Goal: Task Accomplishment & Management: Use online tool/utility

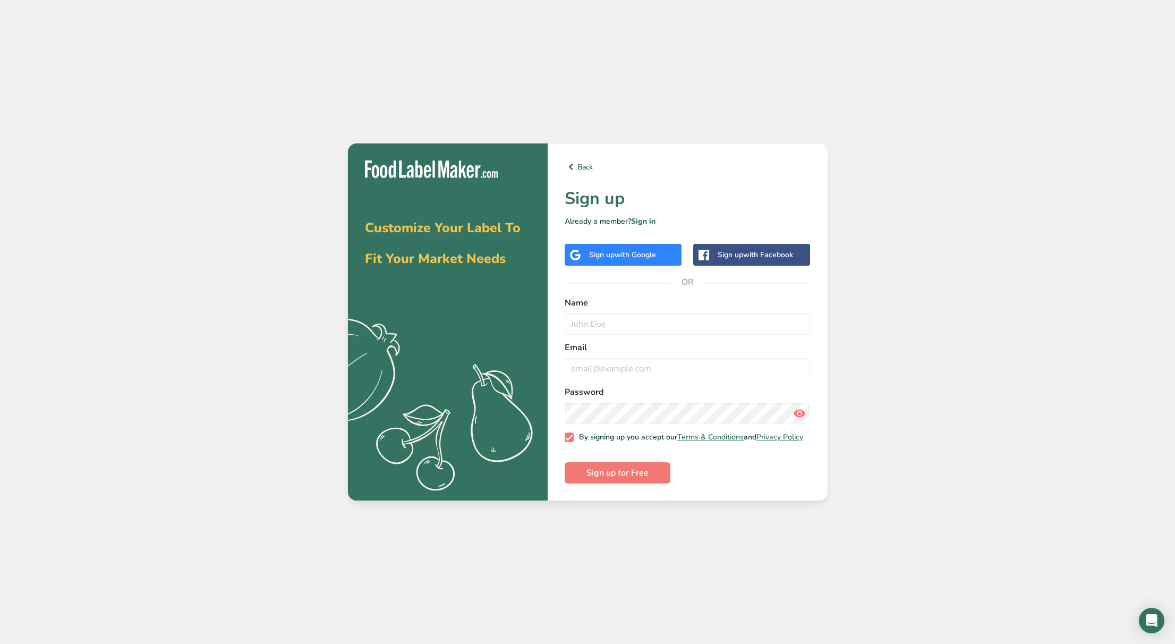
click at [626, 255] on span "with Google" at bounding box center [635, 255] width 41 height 10
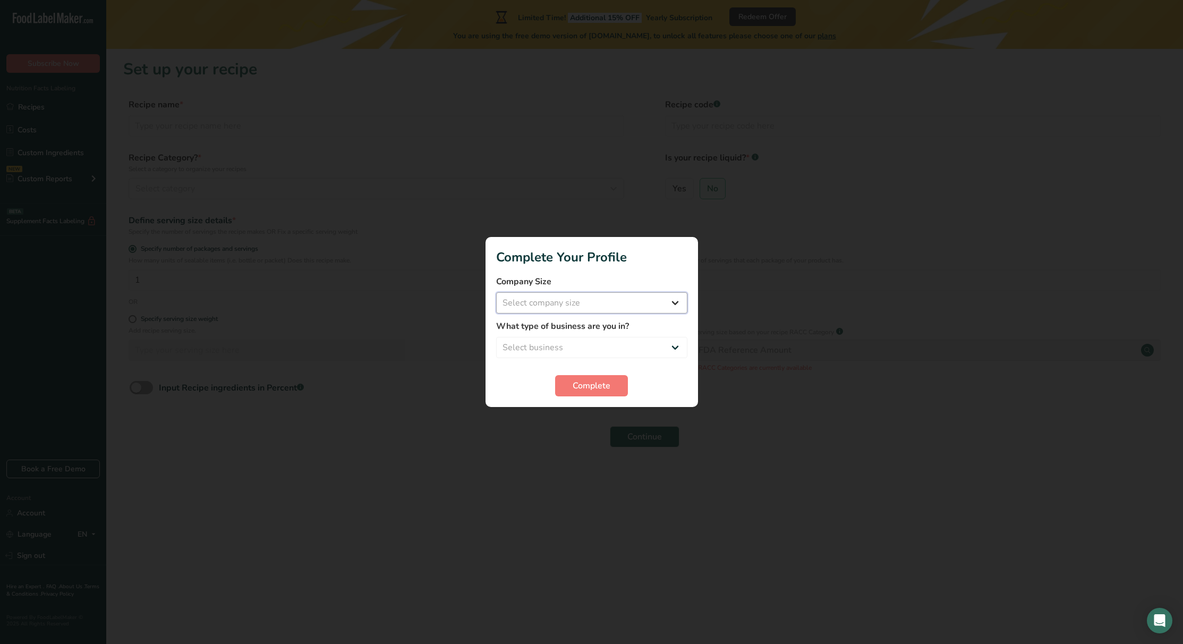
click at [649, 308] on select "Select company size Fewer than 10 Employees 10 to 50 Employees 51 to 500 Employ…" at bounding box center [591, 302] width 191 height 21
select select "1"
click at [496, 292] on select "Select company size Fewer than 10 Employees 10 to 50 Employees 51 to 500 Employ…" at bounding box center [591, 302] width 191 height 21
click at [653, 356] on select "Select business Packaged Food Manufacturer Restaurant & Cafe Bakery Meal Plans …" at bounding box center [591, 347] width 191 height 21
select select "1"
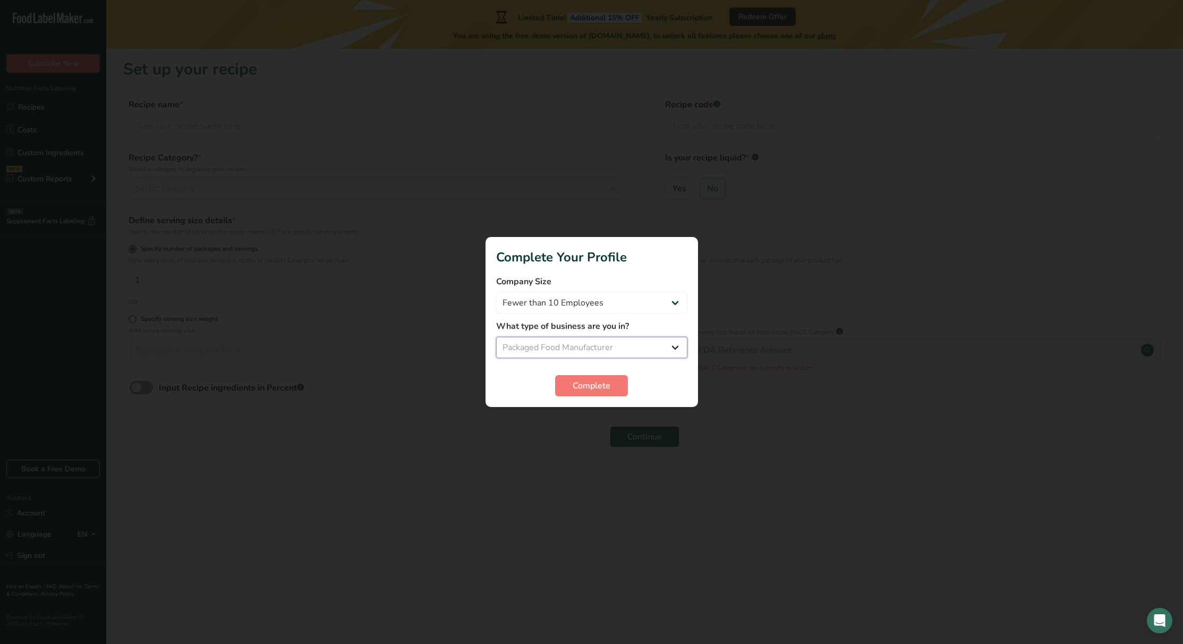
click at [496, 337] on select "Select business Packaged Food Manufacturer Restaurant & Cafe Bakery Meal Plans …" at bounding box center [591, 347] width 191 height 21
click at [594, 388] on span "Complete" at bounding box center [592, 385] width 38 height 13
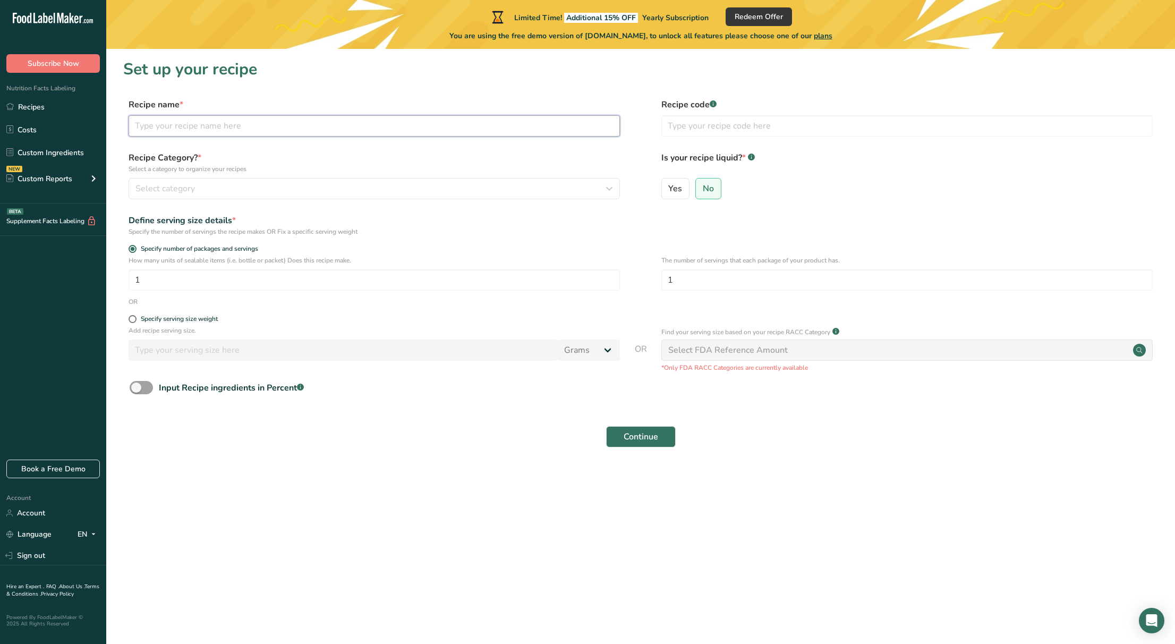
click at [251, 128] on input "text" at bounding box center [374, 125] width 491 height 21
type input "Granola bite"
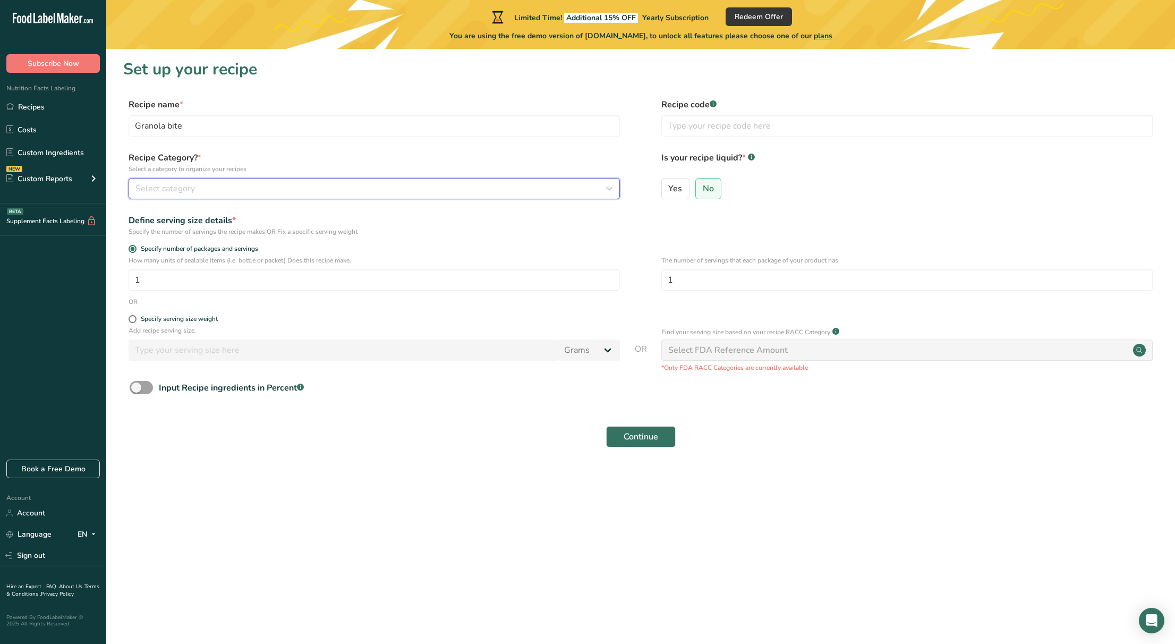
click at [217, 186] on div "Select category" at bounding box center [370, 188] width 471 height 13
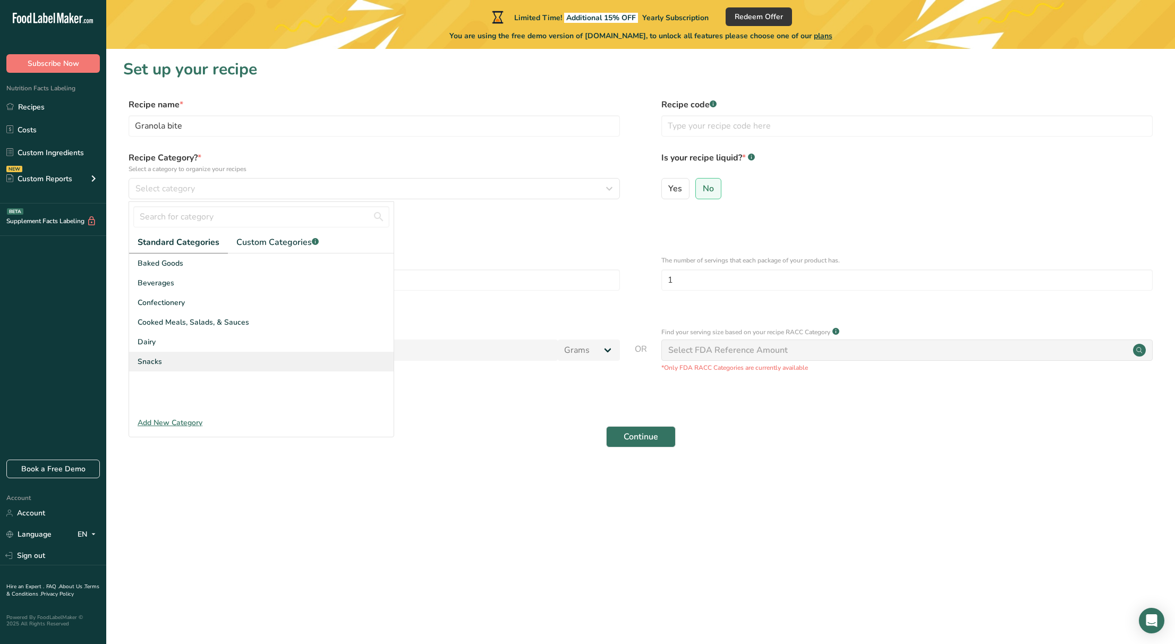
click at [157, 357] on span "Snacks" at bounding box center [150, 361] width 24 height 11
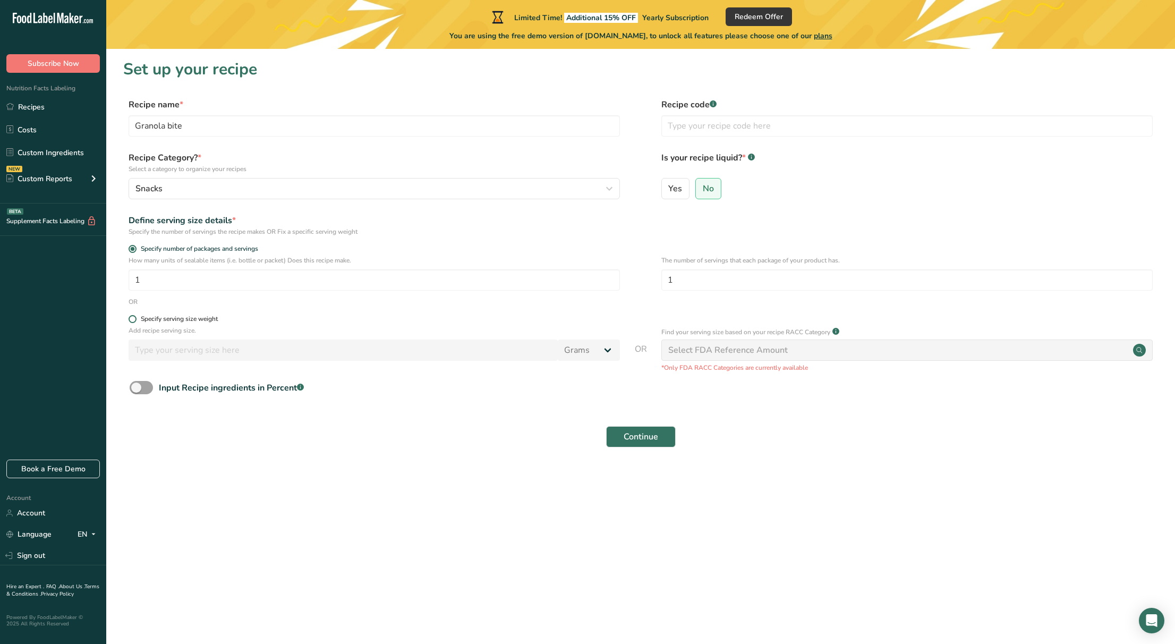
click at [133, 319] on span at bounding box center [133, 319] width 8 height 8
click at [133, 319] on input "Specify serving size weight" at bounding box center [132, 318] width 7 height 7
radio input "true"
radio input "false"
click at [260, 349] on input "number" at bounding box center [343, 349] width 429 height 21
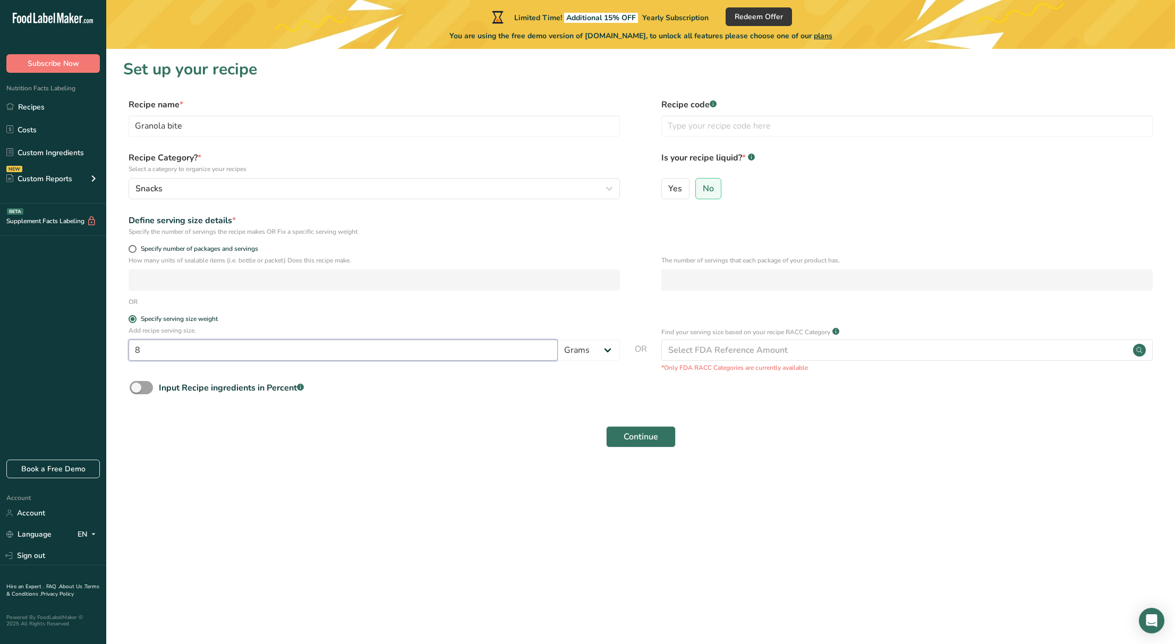
type input "8"
click at [432, 450] on div "Continue" at bounding box center [640, 437] width 1035 height 34
click at [140, 388] on span at bounding box center [141, 387] width 23 height 13
click at [137, 388] on input "Input Recipe ingredients in Percent .a-a{fill:#347362;}.b-a{fill:#fff;}" at bounding box center [133, 387] width 7 height 7
checkbox input "true"
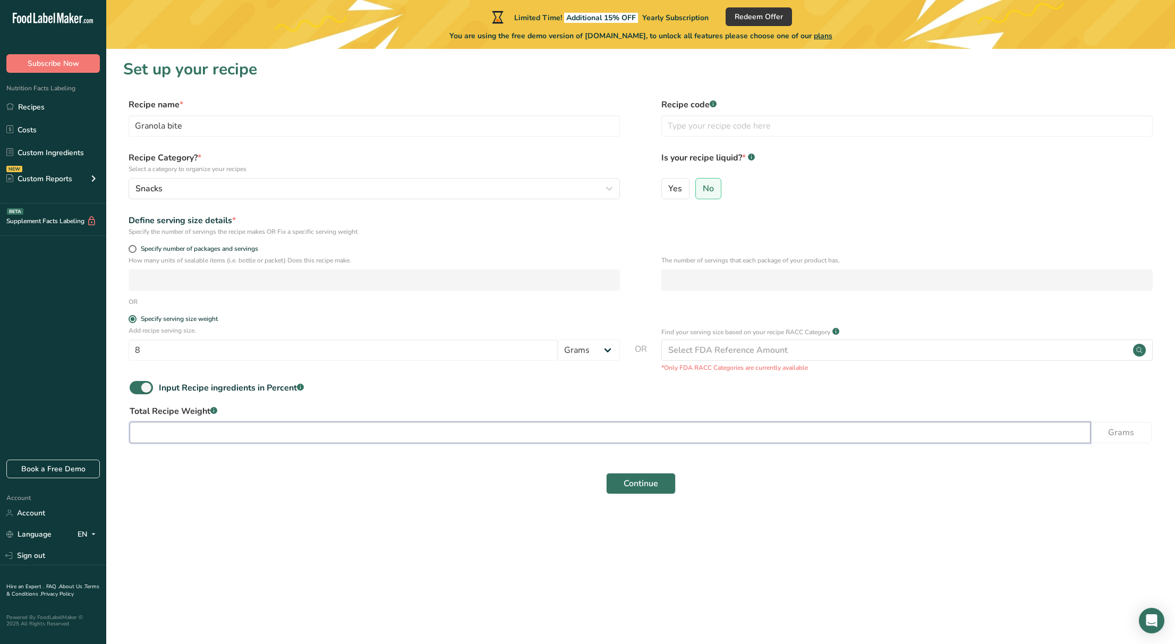
click at [178, 436] on input "number" at bounding box center [610, 432] width 961 height 21
type input "1000"
click at [659, 484] on button "Continue" at bounding box center [641, 483] width 70 height 21
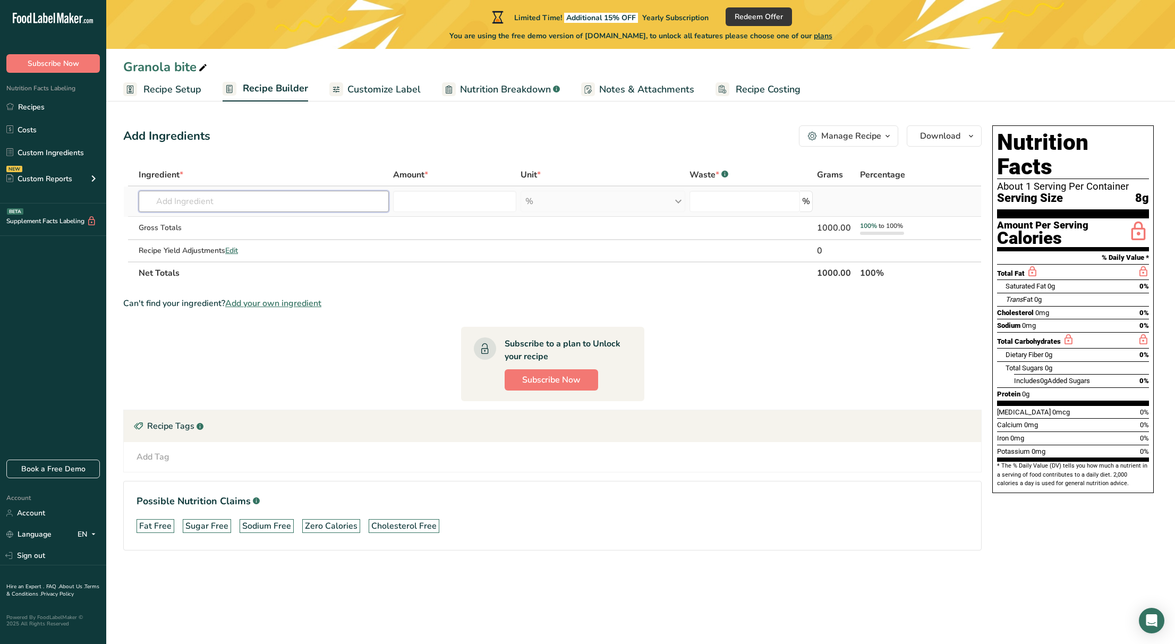
click at [195, 197] on input "text" at bounding box center [264, 201] width 250 height 21
type input "p"
type input "oat"
click at [204, 259] on p "20033 Oat bran, raw" at bounding box center [186, 257] width 79 height 11
type input "Oat bran, raw"
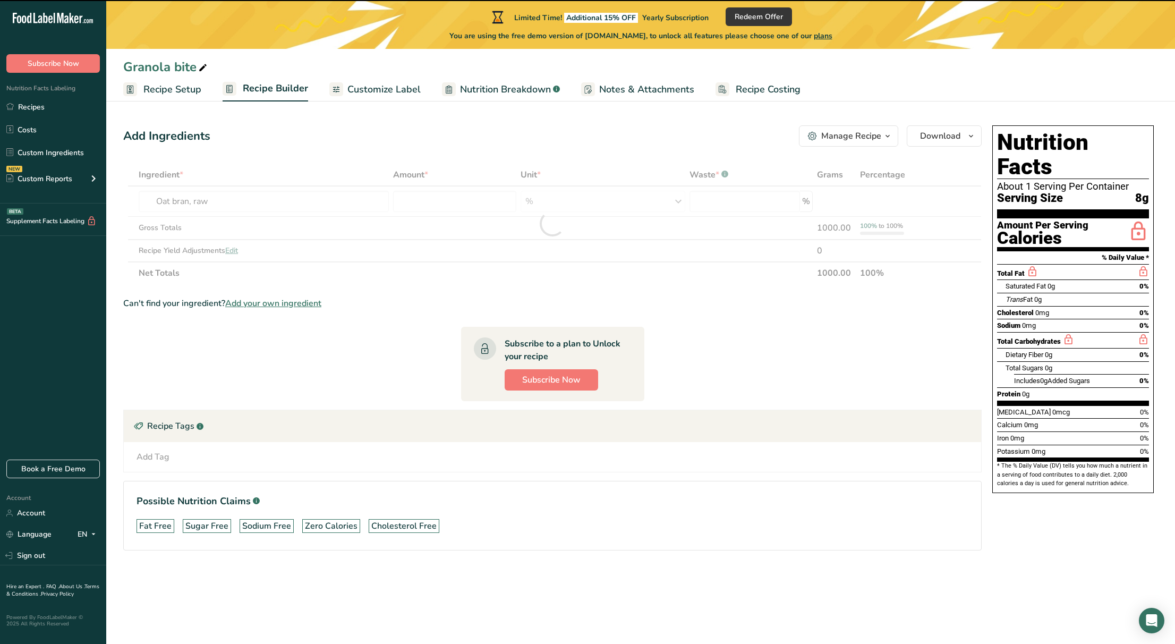
type input "0"
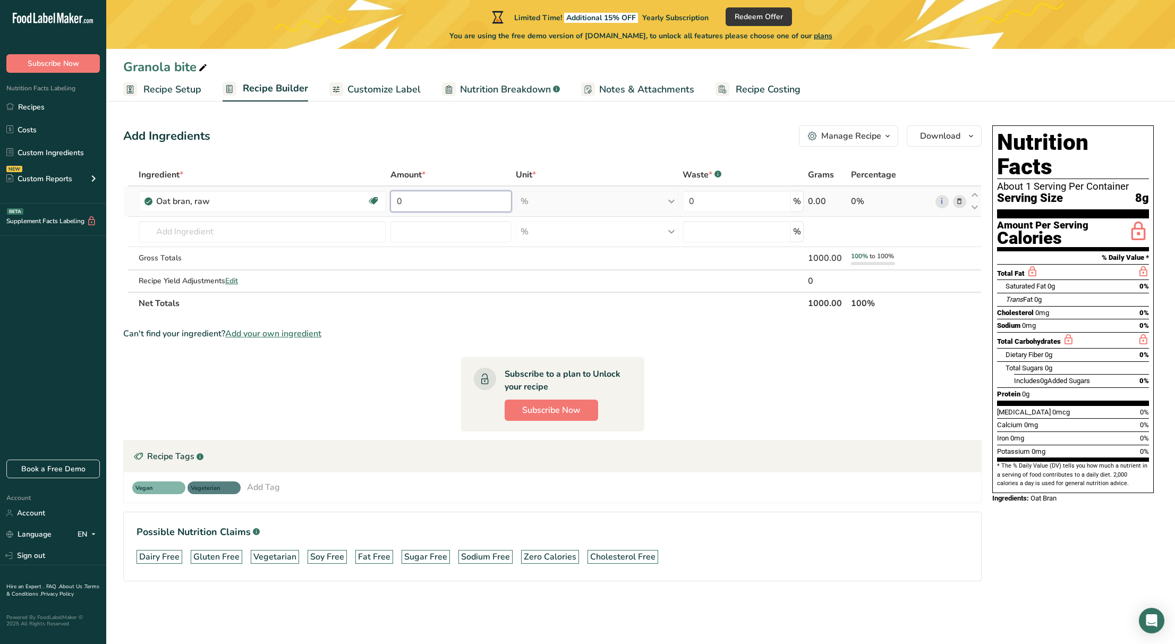
click at [453, 200] on input "0" at bounding box center [450, 201] width 121 height 21
click at [493, 242] on td at bounding box center [450, 232] width 125 height 30
click at [450, 202] on input "550" at bounding box center [450, 201] width 121 height 21
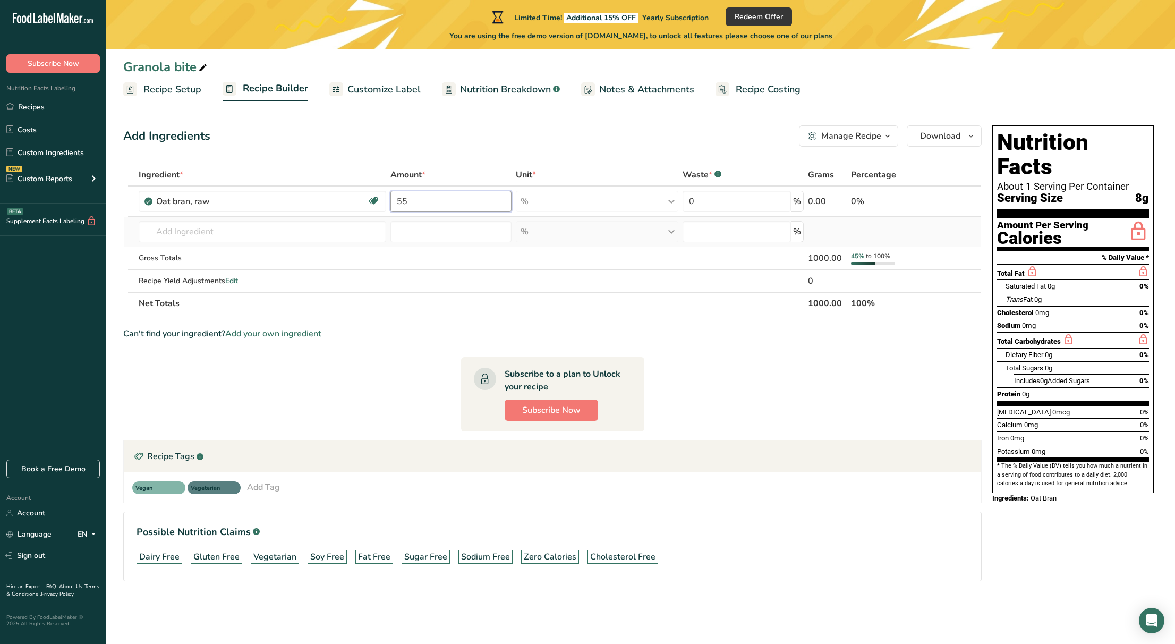
type input "55"
click at [473, 242] on div "Ingredient * Amount * Unit * Waste * .a-a{fill:#347362;}.b-a{fill:#fff;} Grams …" at bounding box center [552, 239] width 858 height 151
click at [306, 233] on input "text" at bounding box center [263, 231] width 248 height 21
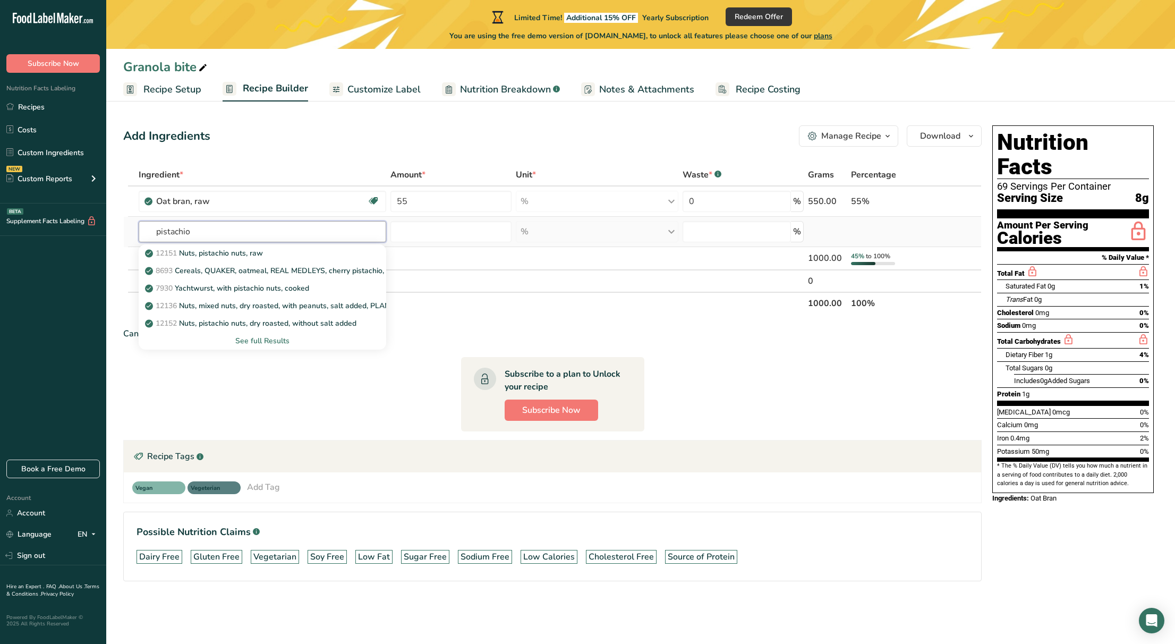
click at [156, 232] on input "pistachio" at bounding box center [263, 231] width 248 height 21
click at [225, 231] on input "nuts,pistachio" at bounding box center [263, 231] width 248 height 21
type input "nuts,pistachio"
click at [235, 288] on p "12652 Nuts, pistachio nuts, dry roasted, with salt added" at bounding box center [246, 288] width 198 height 11
type input "Nuts, pistachio nuts, dry roasted, with salt added"
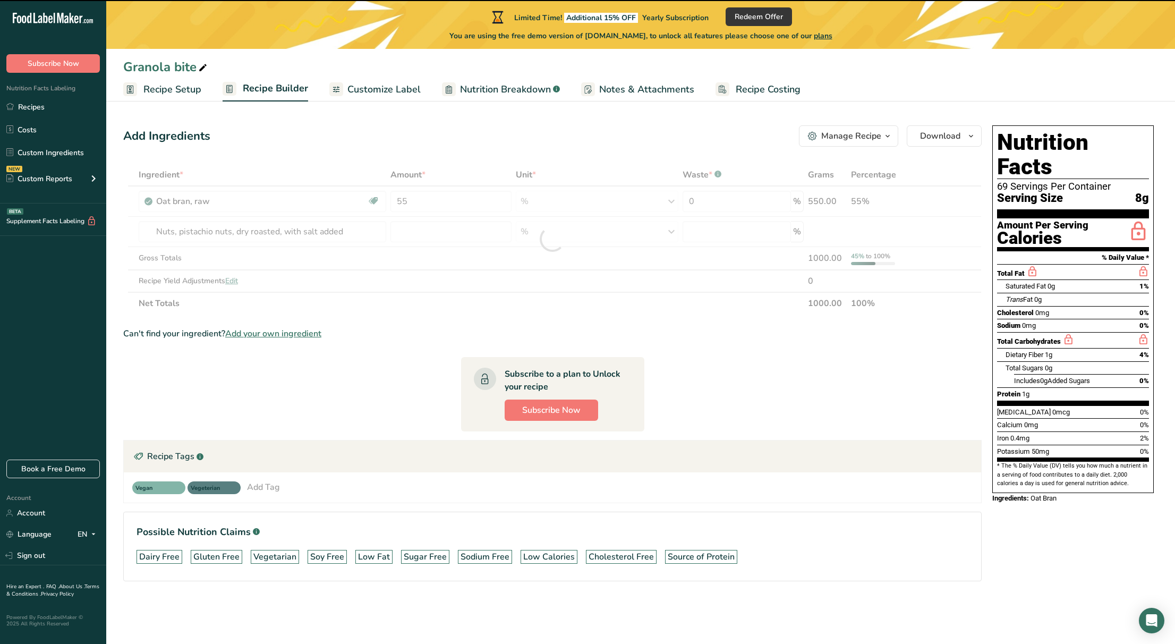
type input "0"
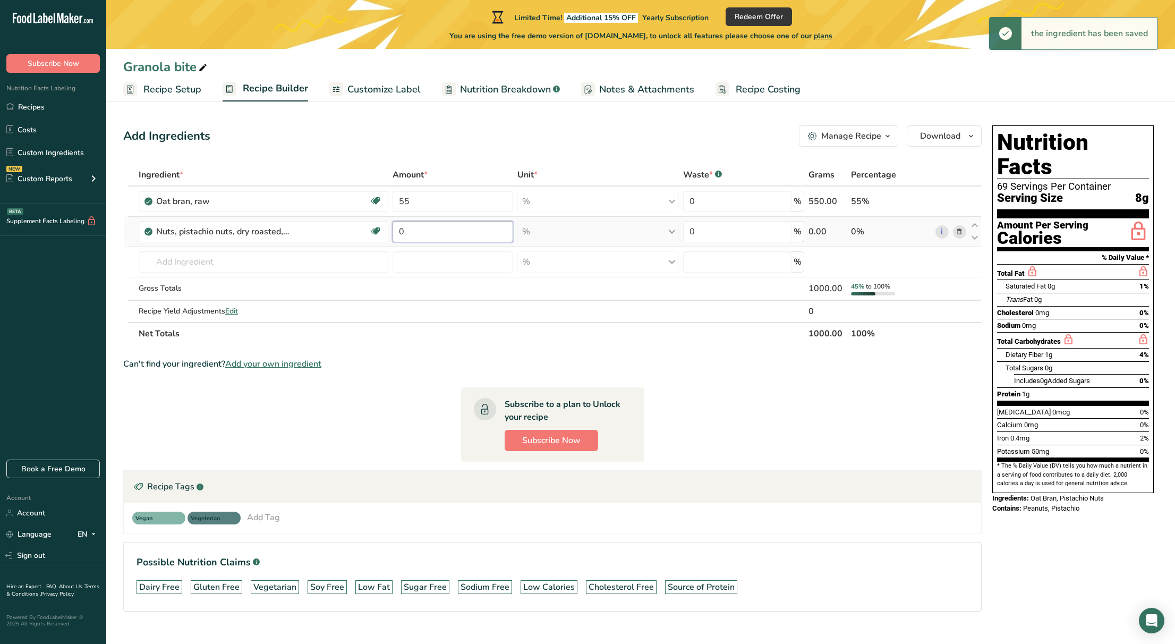
click at [427, 227] on input "0" at bounding box center [453, 231] width 121 height 21
type input "15"
click at [300, 261] on div "Ingredient * Amount * Unit * Waste * .a-a{fill:#347362;}.b-a{fill:#fff;} Grams …" at bounding box center [552, 254] width 858 height 181
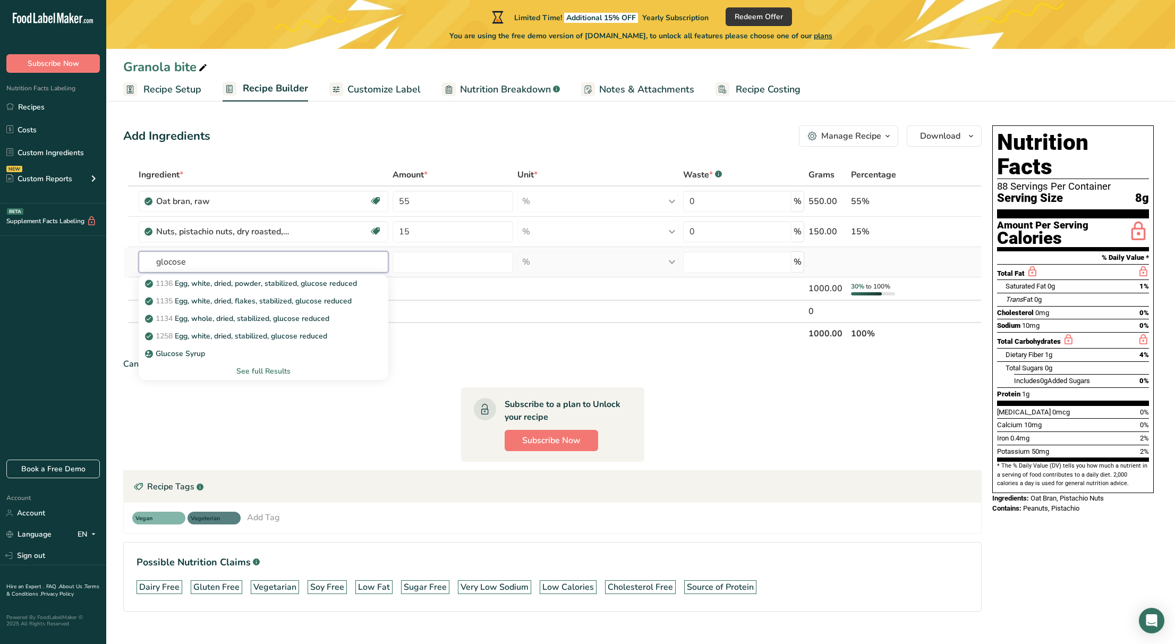
click at [160, 262] on input "glocose" at bounding box center [264, 261] width 250 height 21
type input "glo"
type input "glucose"
click at [193, 355] on p "Glucose Syrup" at bounding box center [176, 353] width 58 height 11
type input "Glucose Syrup"
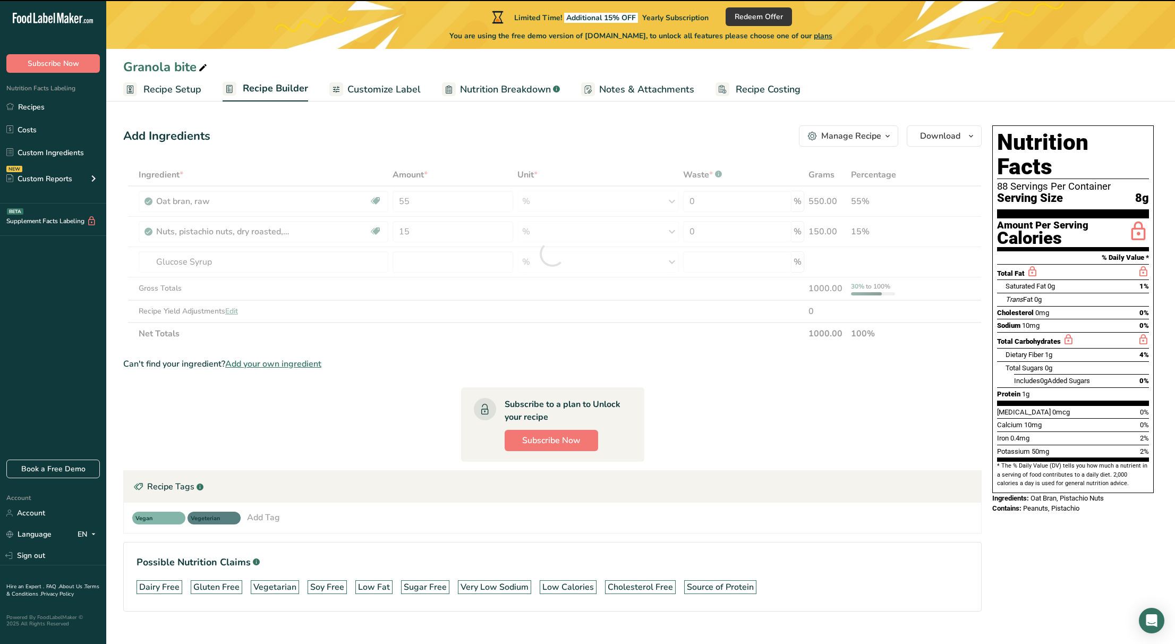
type input "0"
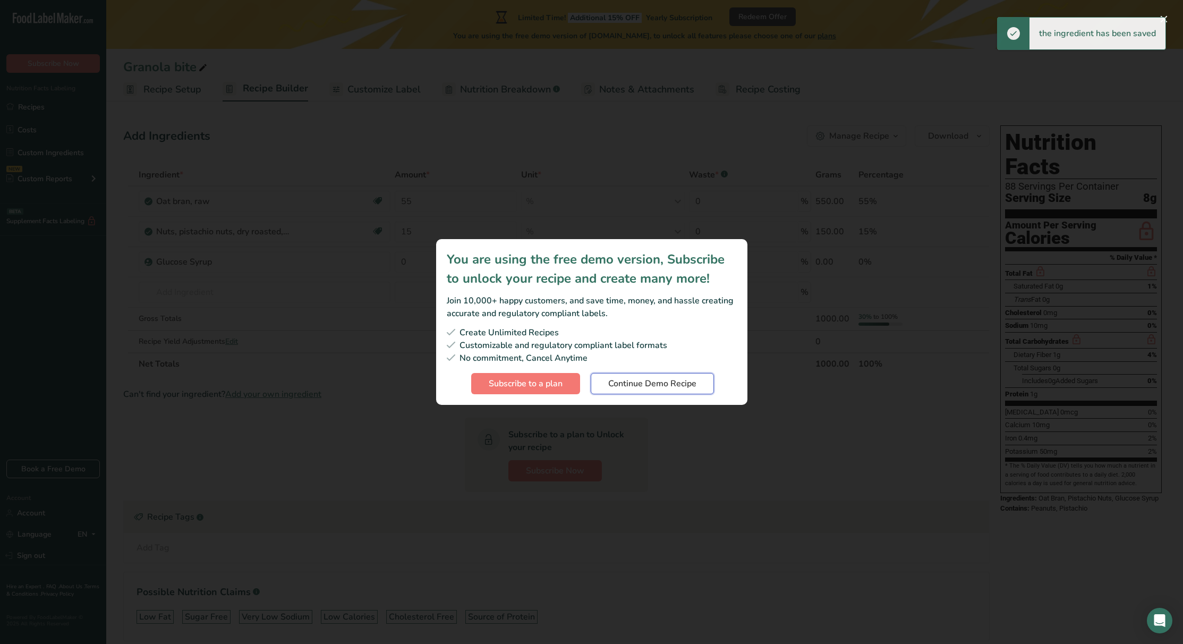
click at [666, 386] on span "Continue Demo Recipe" at bounding box center [652, 383] width 88 height 13
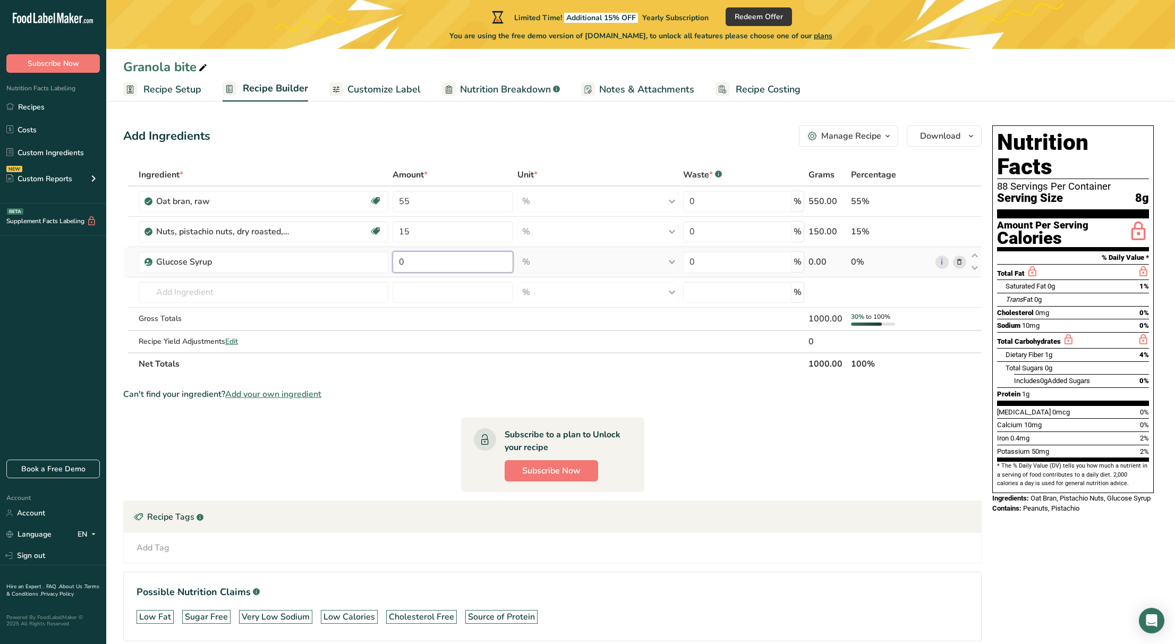
click at [432, 263] on input "0" at bounding box center [453, 261] width 121 height 21
type input "15"
click at [513, 397] on div "Can't find your ingredient? Add your own ingredient" at bounding box center [552, 394] width 858 height 13
click at [245, 293] on input "text" at bounding box center [264, 292] width 250 height 21
type input "freeze dried stra"
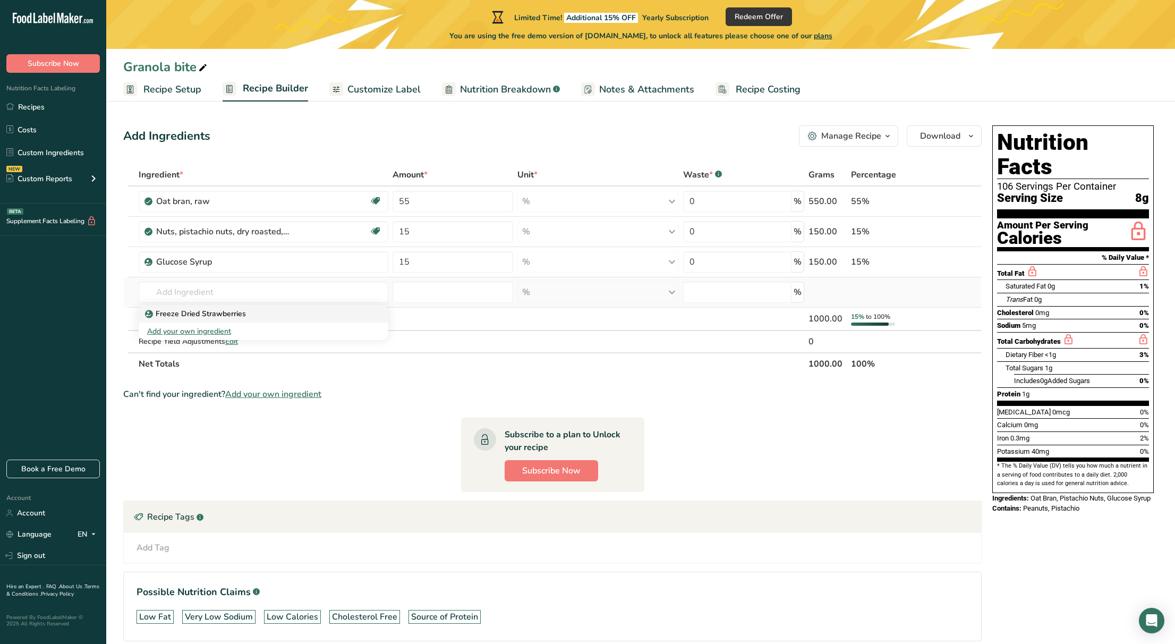
click at [245, 314] on div "Freeze Dried Strawberries" at bounding box center [255, 313] width 216 height 11
type input "Freeze Dried Strawberries"
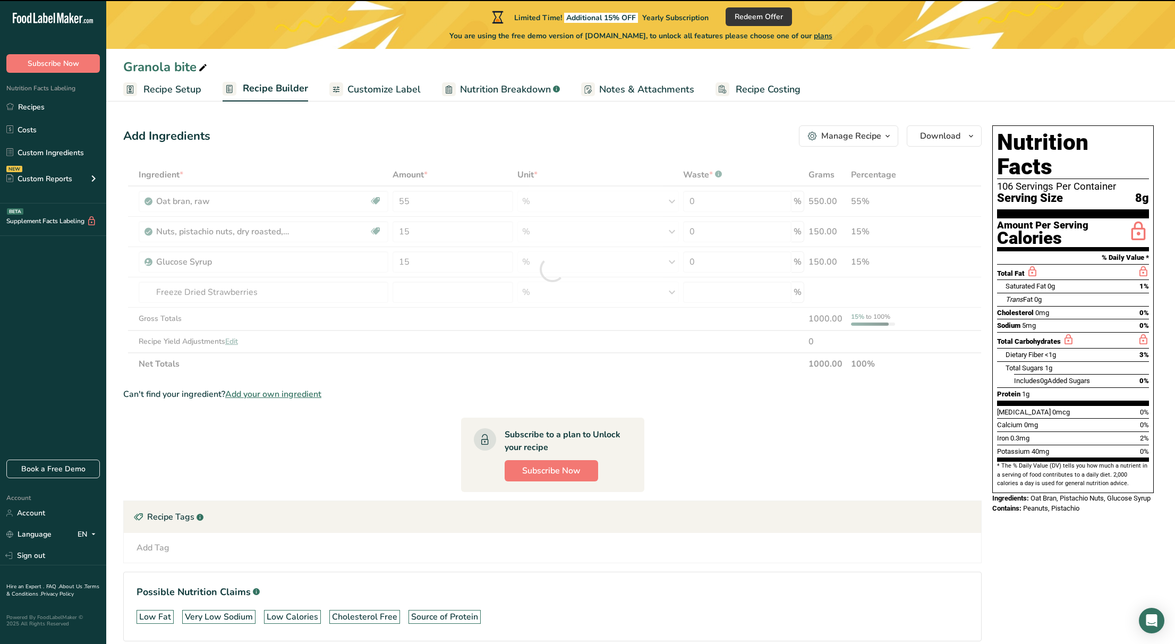
type input "0"
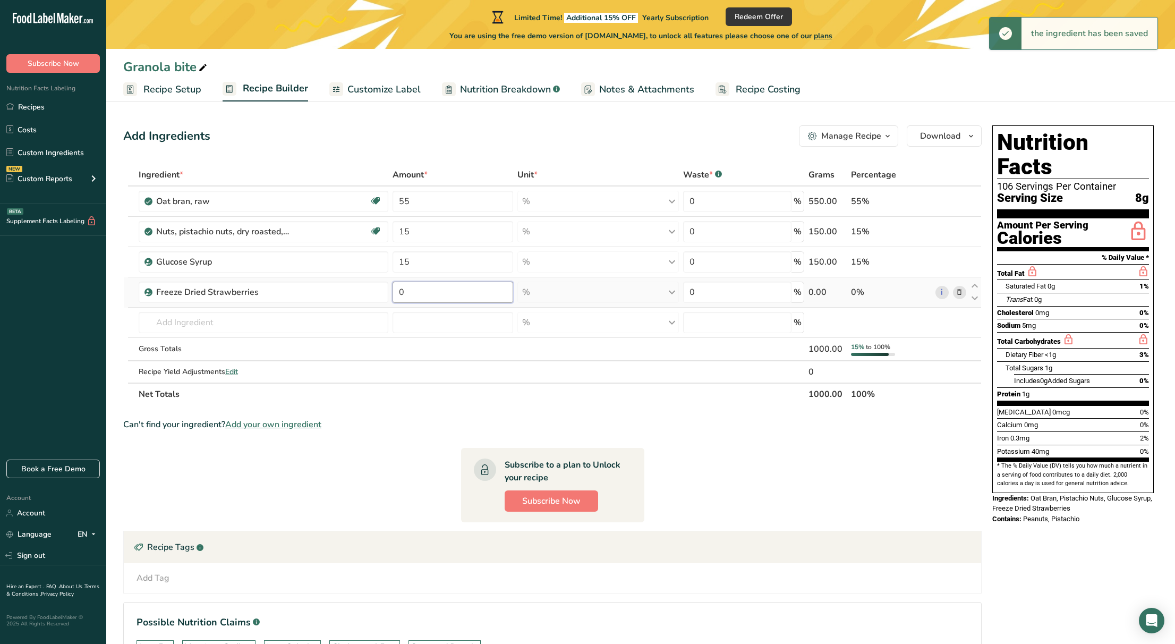
click at [438, 294] on input "0" at bounding box center [453, 292] width 121 height 21
type input "10"
click at [538, 366] on div "Ingredient * Amount * Unit * Waste * .a-a{fill:#347362;}.b-a{fill:#fff;} Grams …" at bounding box center [552, 285] width 858 height 242
click at [204, 322] on input "text" at bounding box center [264, 322] width 250 height 21
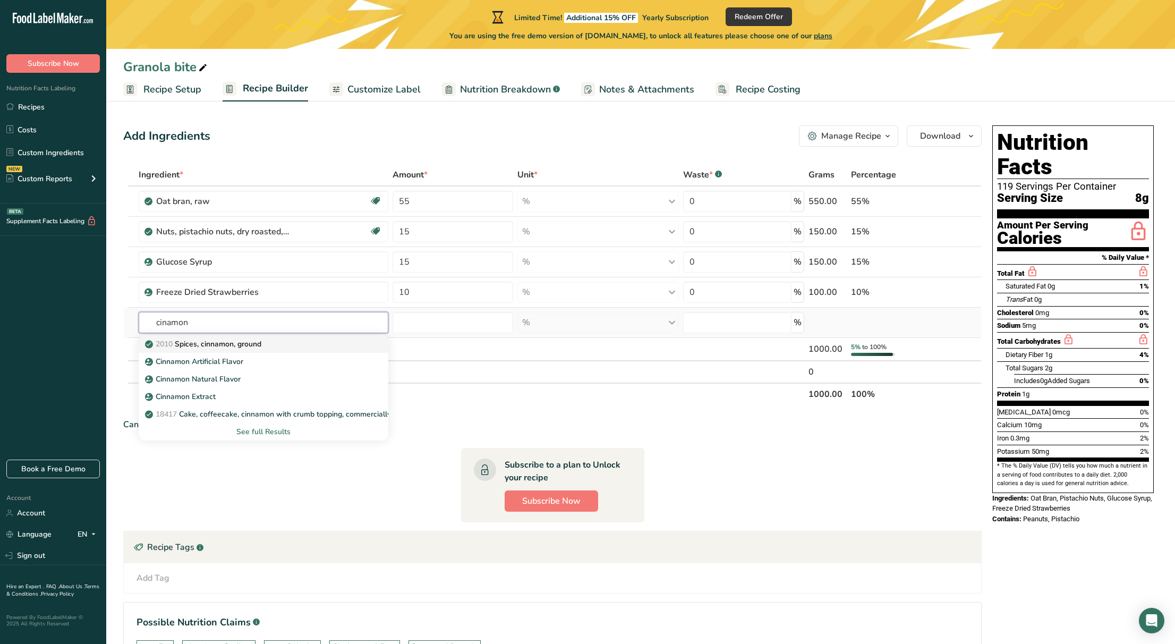
type input "cinamon"
click at [215, 344] on p "2010 Spices, cinnamon, ground" at bounding box center [204, 343] width 114 height 11
type input "Spices, cinnamon, ground"
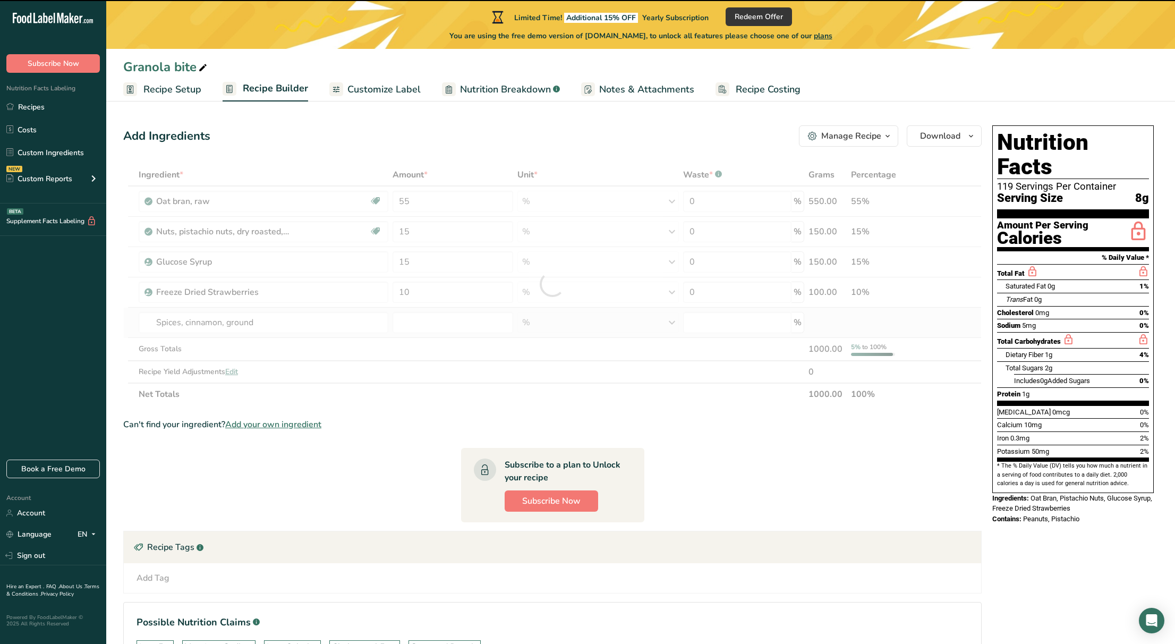
type input "0"
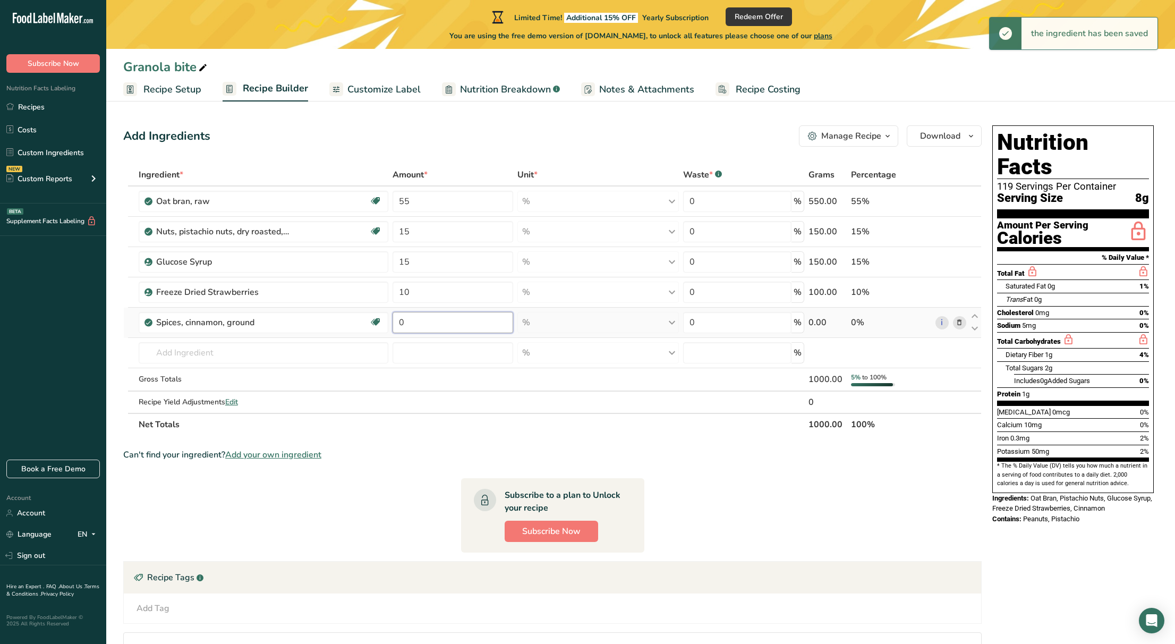
click at [437, 320] on input "0" at bounding box center [453, 322] width 121 height 21
type input "2"
click at [342, 350] on div "Ingredient * Amount * Unit * Waste * .a-a{fill:#347362;}.b-a{fill:#fff;} Grams …" at bounding box center [552, 300] width 858 height 272
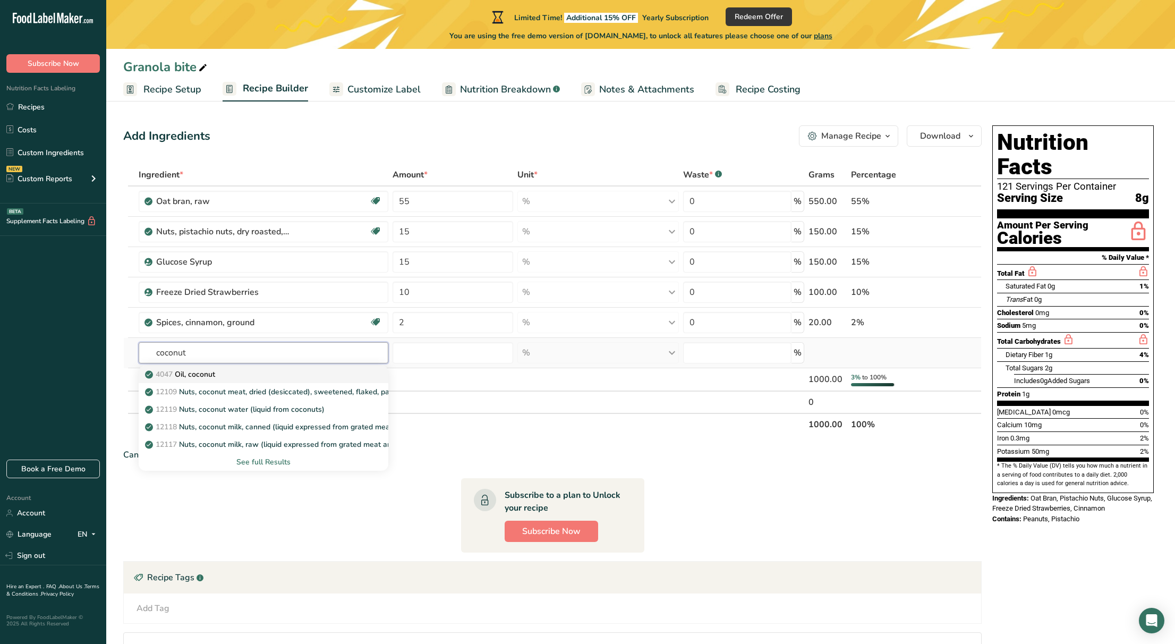
type input "coconut"
click at [213, 374] on p "4047 Oil, coconut" at bounding box center [181, 374] width 68 height 11
type input "Oil, coconut"
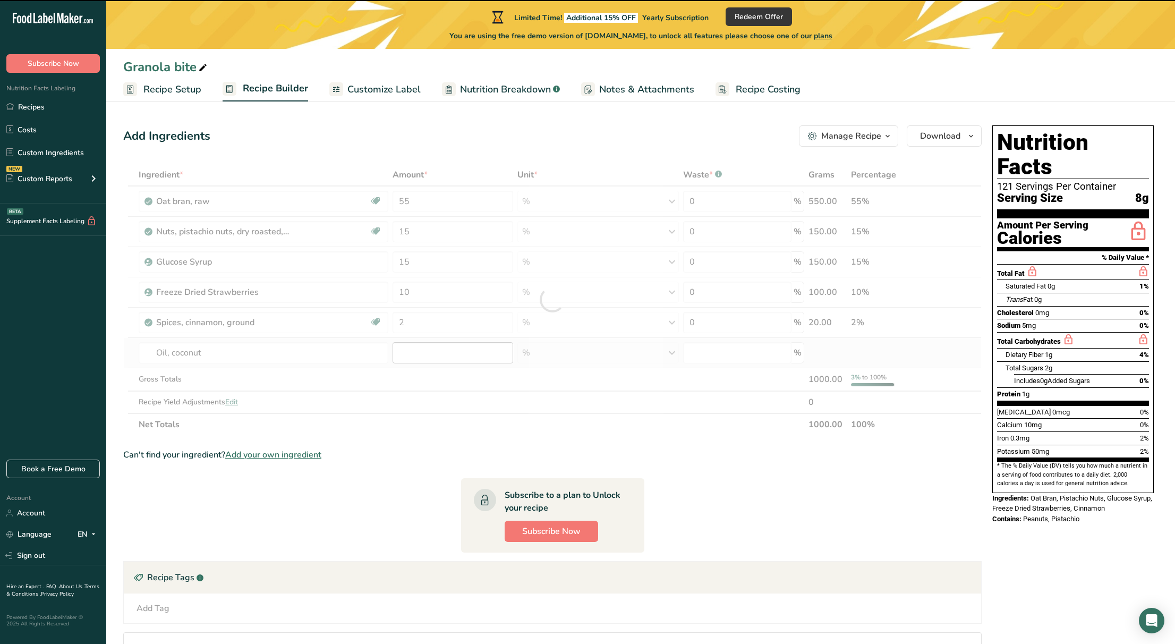
type input "0"
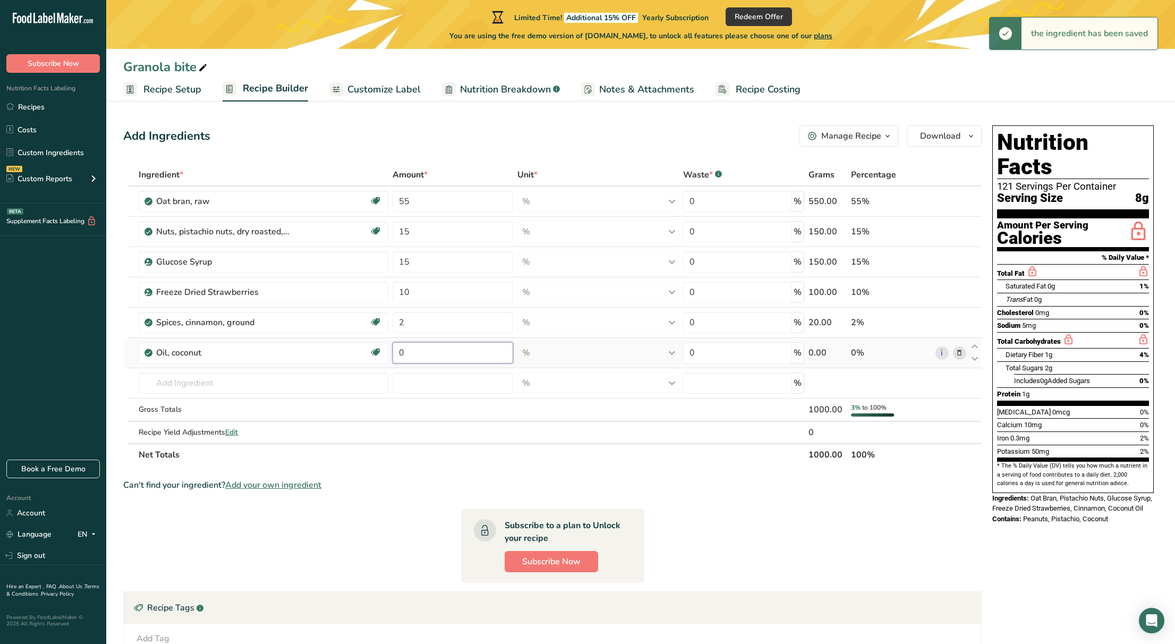
click at [428, 354] on input "0" at bounding box center [453, 352] width 121 height 21
type input "3"
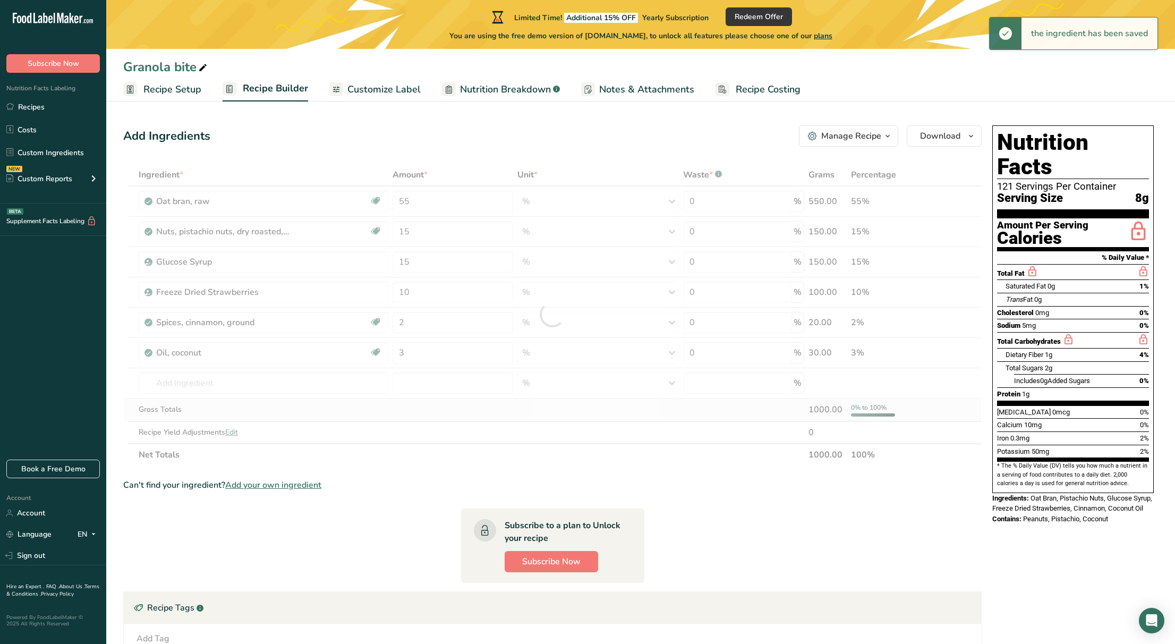
click at [470, 412] on div "Ingredient * Amount * Unit * Waste * .a-a{fill:#347362;}.b-a{fill:#fff;} Grams …" at bounding box center [552, 315] width 858 height 302
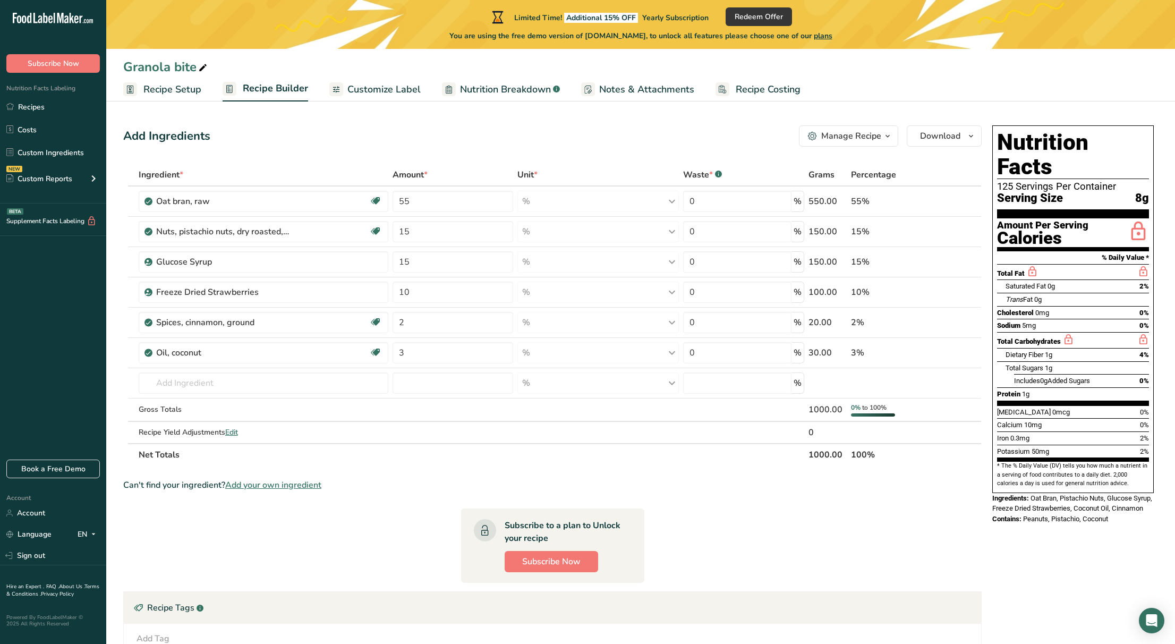
click at [385, 90] on span "Customize Label" at bounding box center [383, 89] width 73 height 14
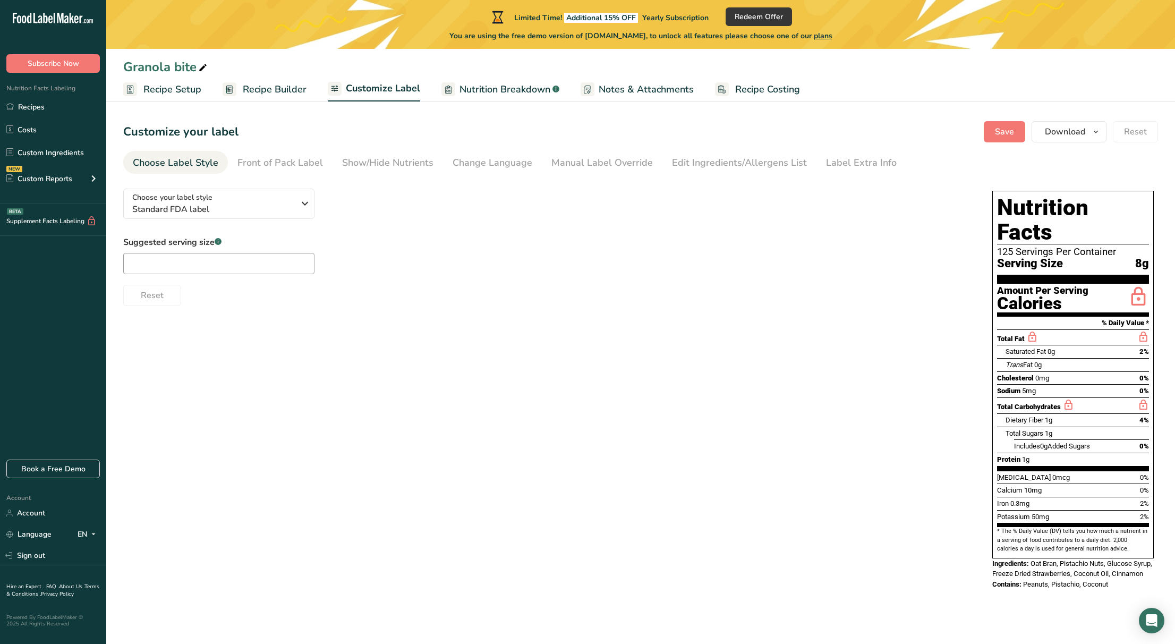
click at [275, 89] on span "Recipe Builder" at bounding box center [275, 89] width 64 height 14
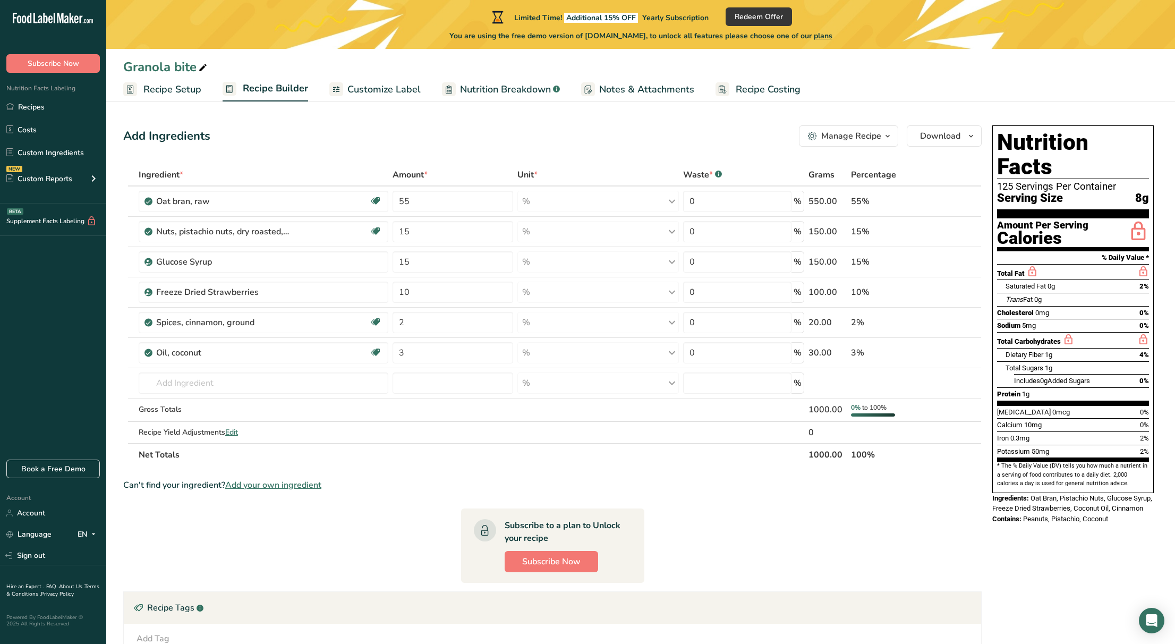
click at [178, 88] on span "Recipe Setup" at bounding box center [172, 89] width 58 height 14
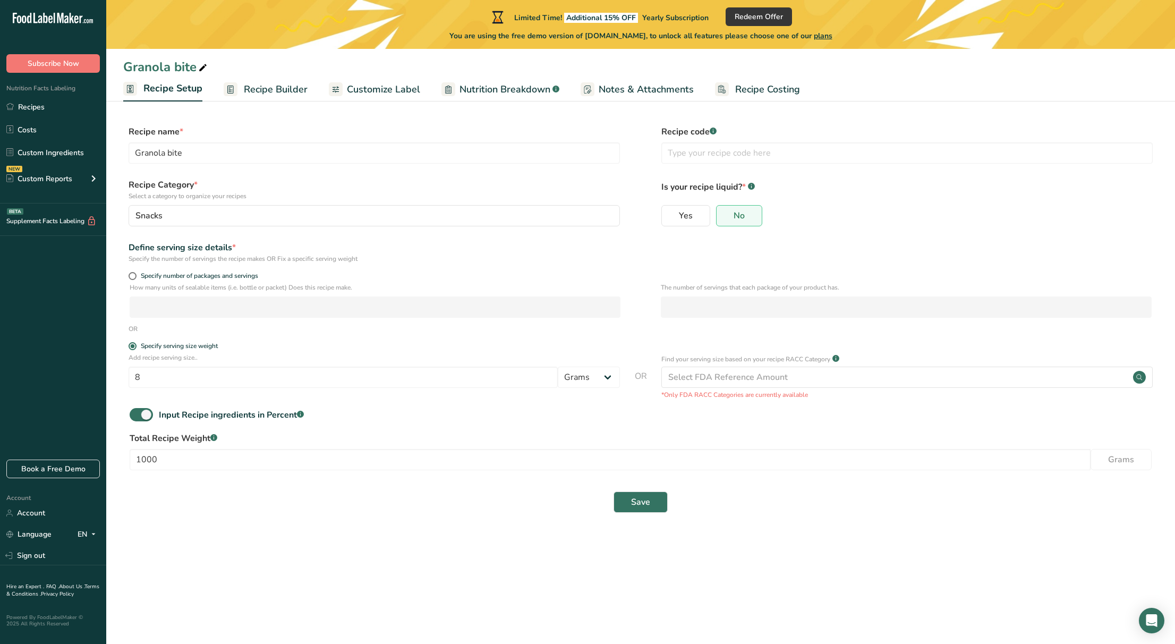
click at [271, 92] on span "Recipe Builder" at bounding box center [276, 89] width 64 height 14
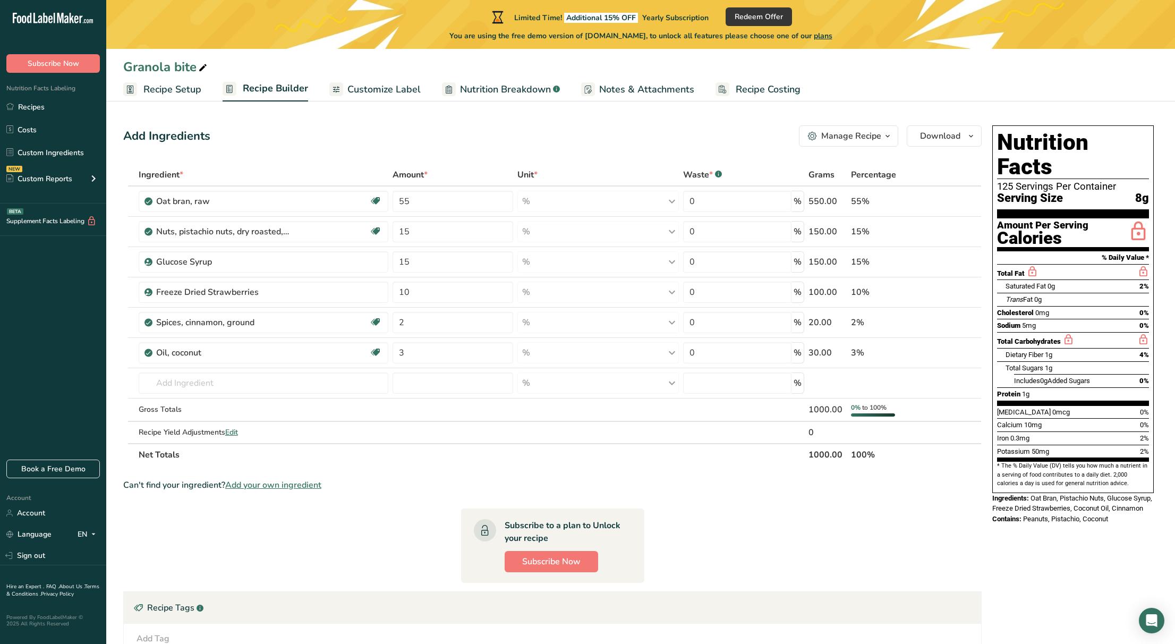
click at [386, 91] on span "Customize Label" at bounding box center [383, 89] width 73 height 14
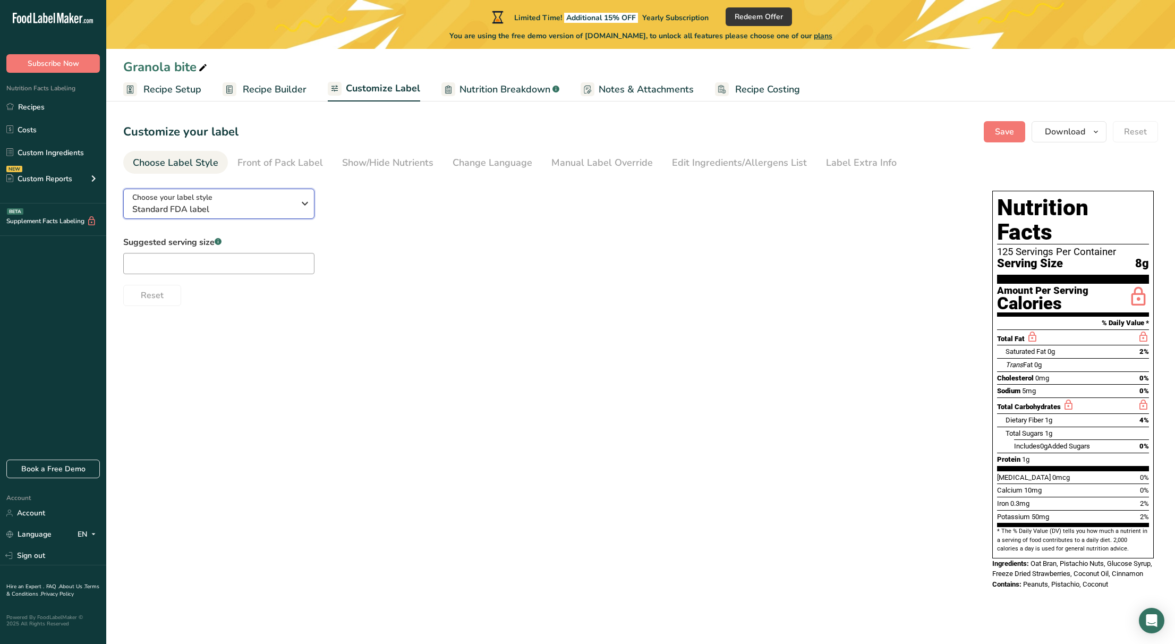
click at [299, 193] on div "Choose your label style Standard FDA label" at bounding box center [217, 204] width 170 height 24
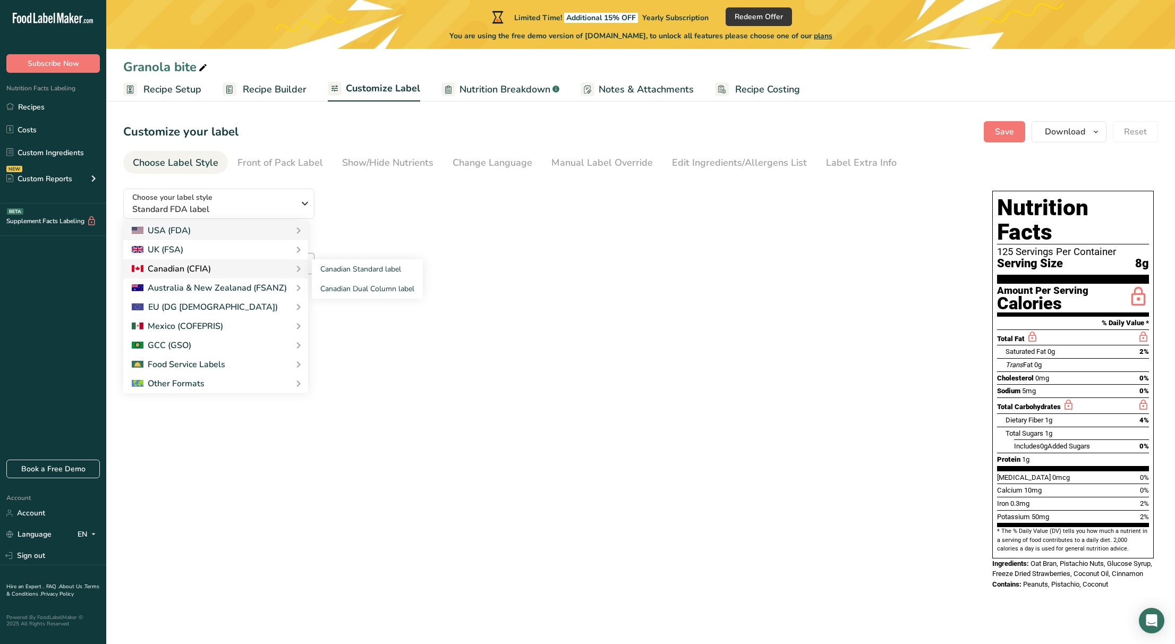
click at [242, 266] on div "Canadian (CFIA)" at bounding box center [216, 268] width 168 height 13
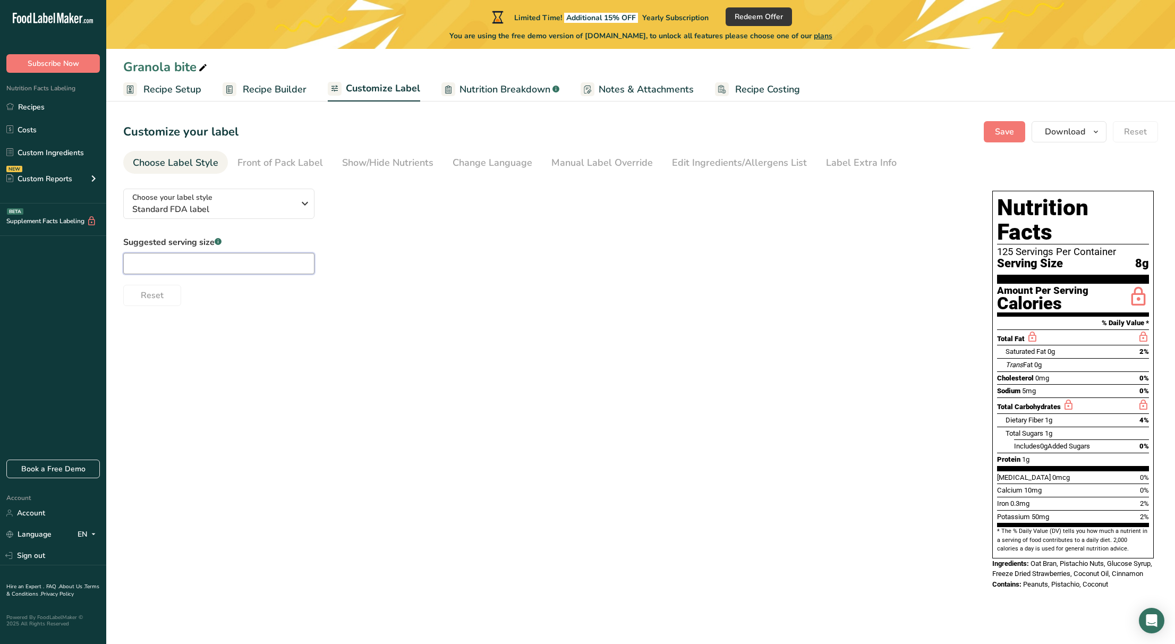
click at [269, 265] on input "text" at bounding box center [218, 263] width 191 height 21
type input "1"
click at [355, 260] on div "Suggested serving size .a-a{fill:#347362;}.b-a{fill:#fff;} 1 Reset" at bounding box center [547, 271] width 848 height 70
click at [507, 88] on span "Nutrition Breakdown" at bounding box center [504, 89] width 91 height 14
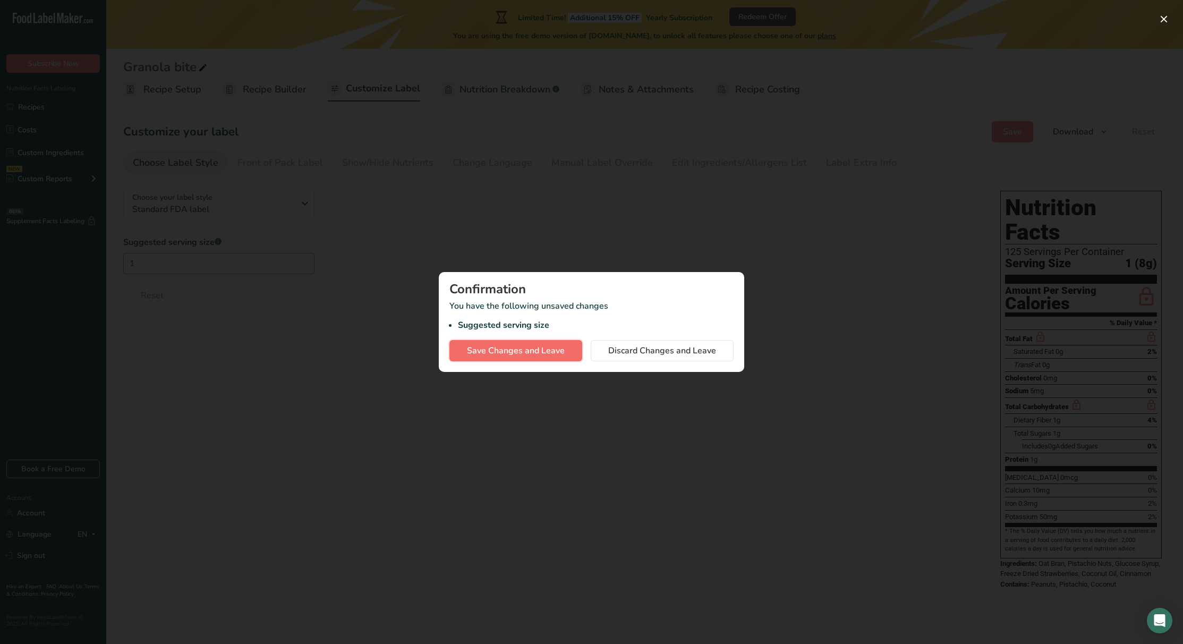
click at [514, 353] on span "Save Changes and Leave" at bounding box center [516, 350] width 98 height 13
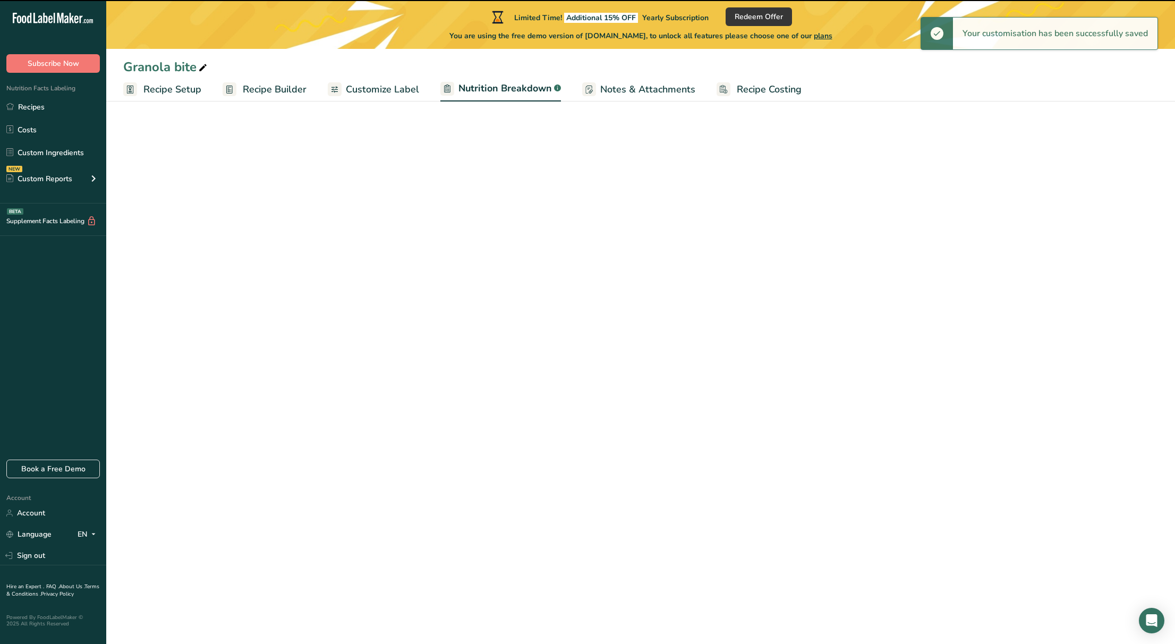
select select "Calories"
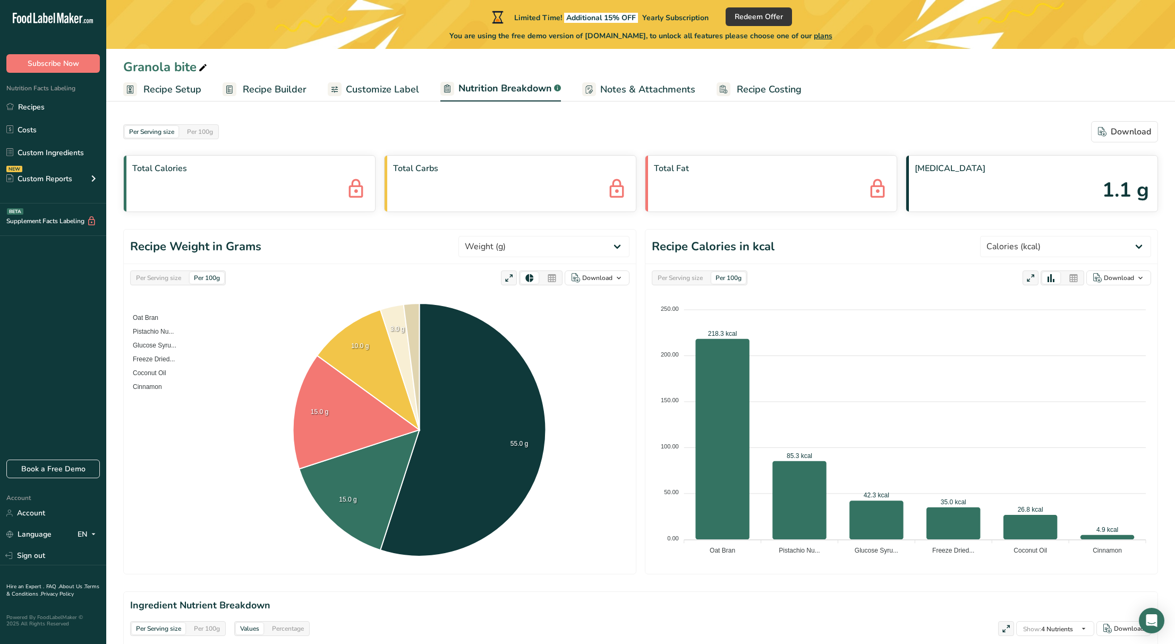
click at [644, 84] on span "Notes & Attachments" at bounding box center [647, 89] width 95 height 14
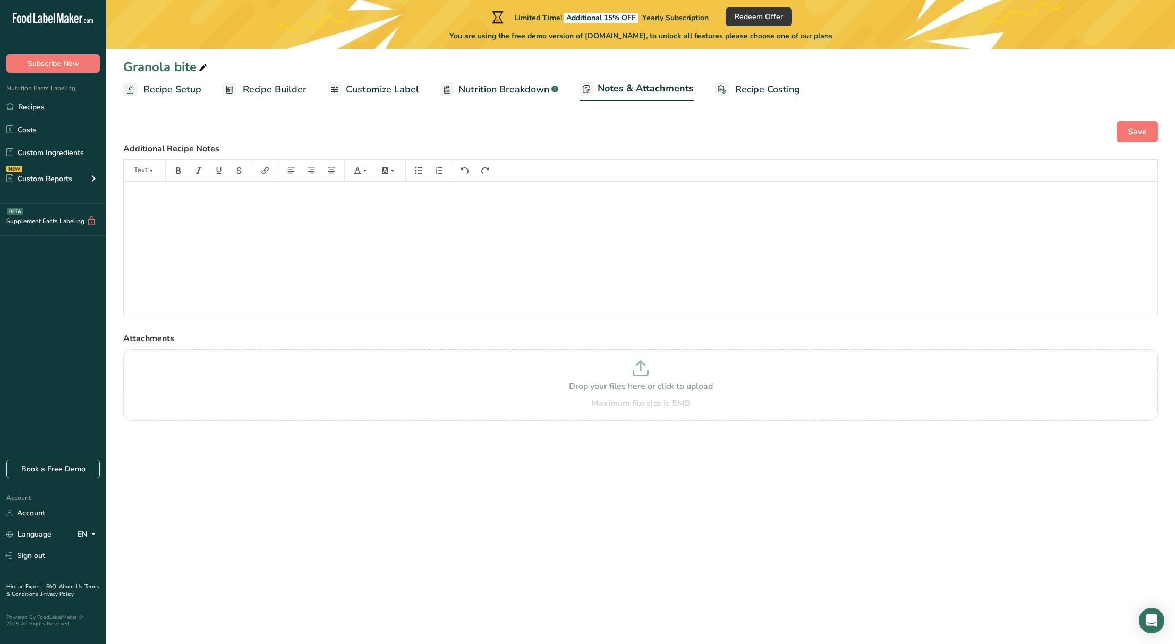
click at [760, 92] on span "Recipe Costing" at bounding box center [767, 89] width 65 height 14
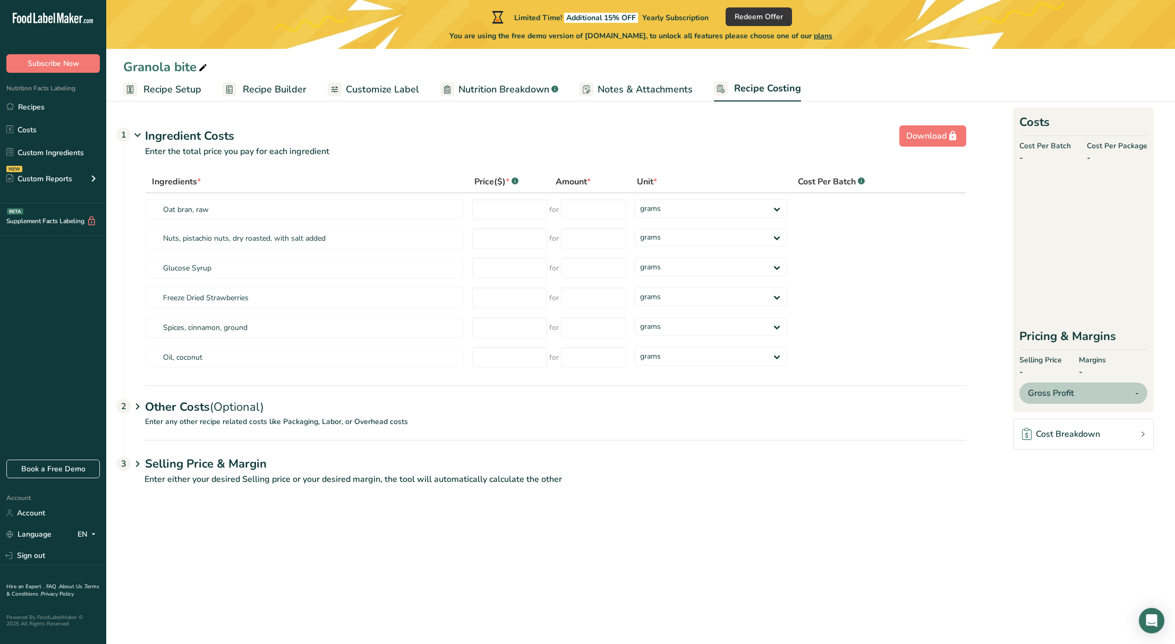
click at [391, 89] on span "Customize Label" at bounding box center [382, 89] width 73 height 14
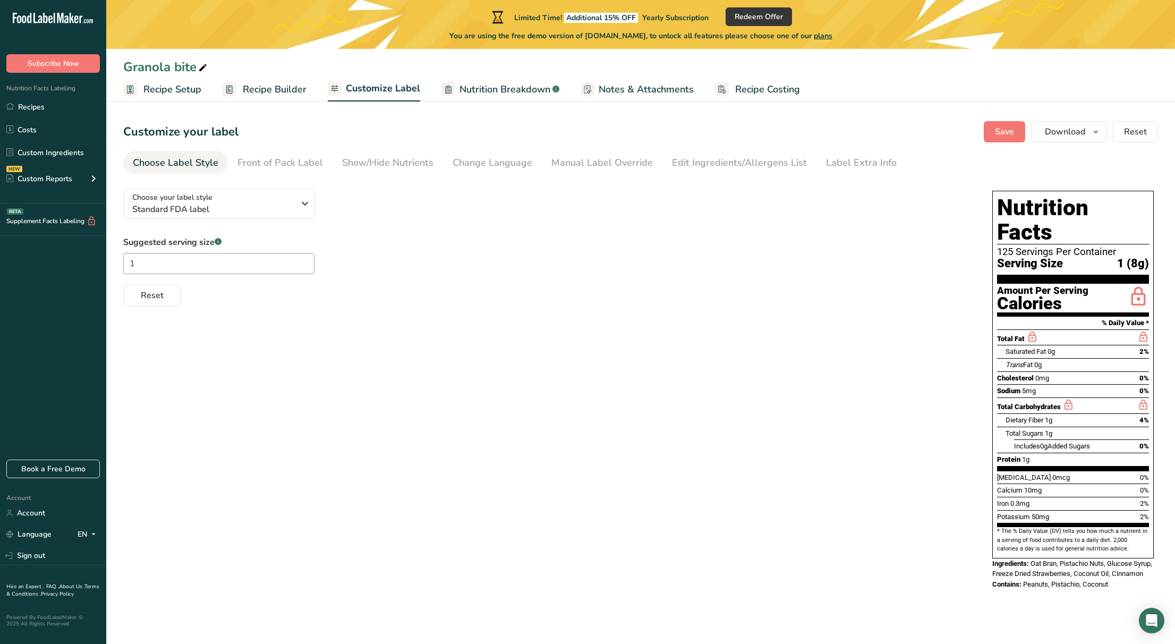
click at [356, 365] on div "Choose your label style Standard FDA label USA (FDA) Standard FDA label Tabular…" at bounding box center [640, 390] width 1035 height 420
click at [301, 164] on div "Front of Pack Label" at bounding box center [280, 163] width 86 height 14
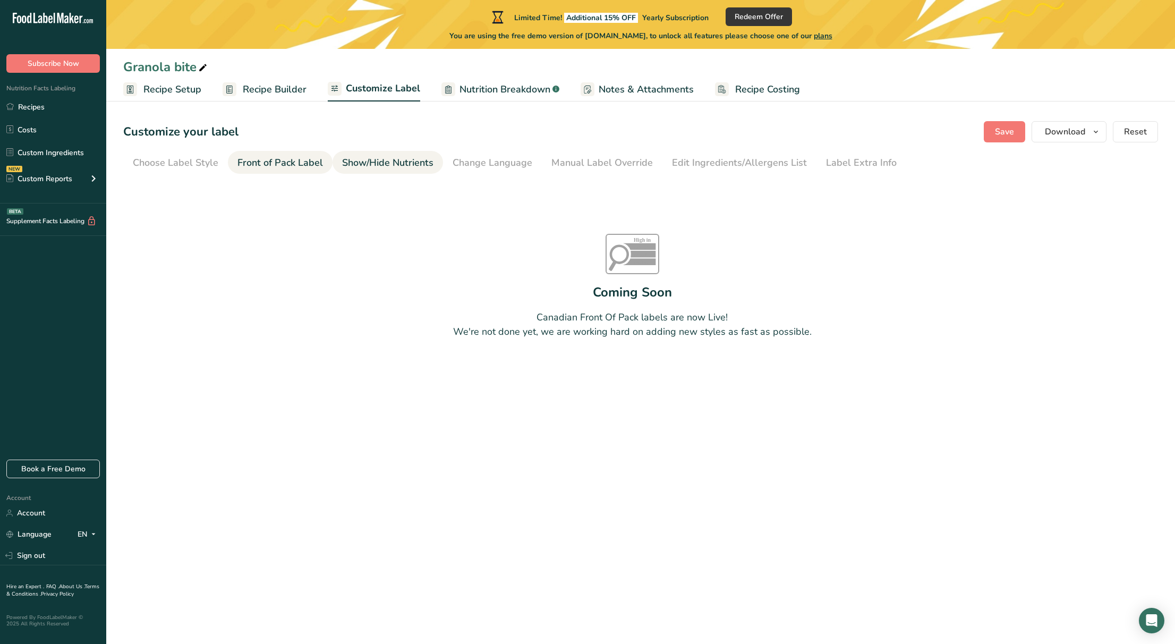
click at [385, 165] on div "Show/Hide Nutrients" at bounding box center [387, 163] width 91 height 14
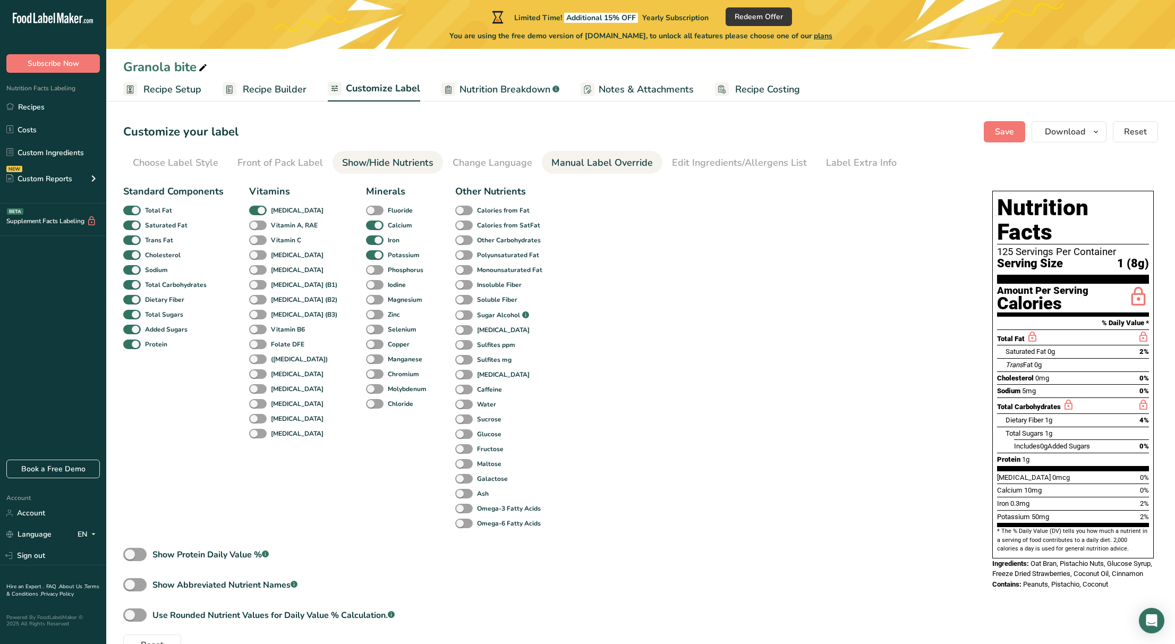
click at [602, 167] on div "Manual Label Override" at bounding box center [601, 163] width 101 height 14
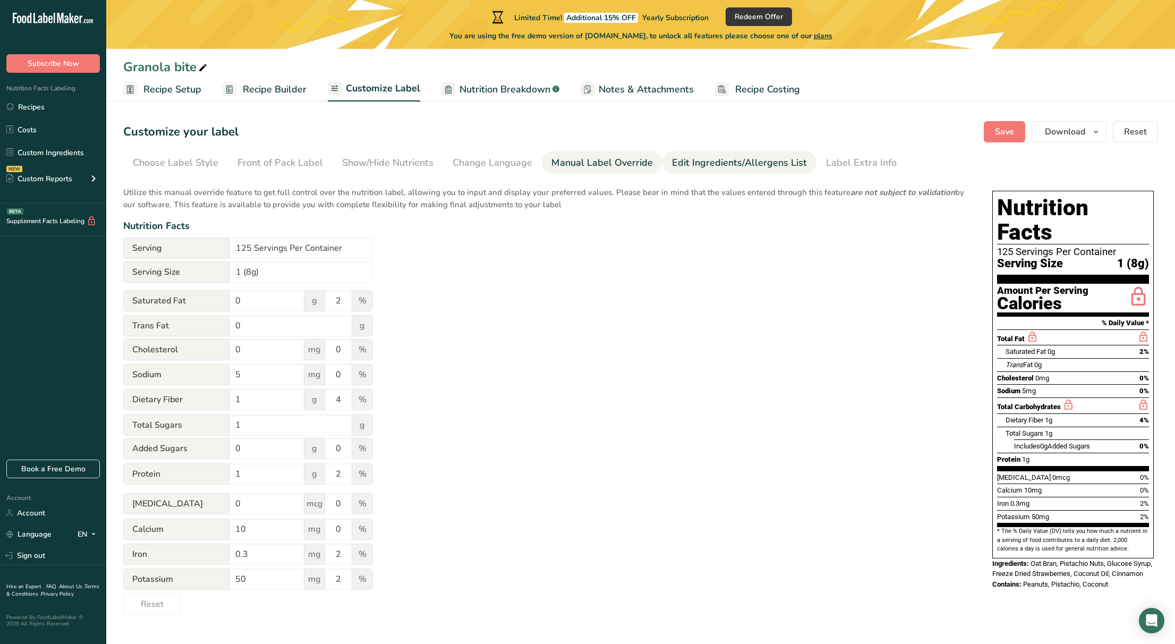
click at [733, 169] on div "Edit Ingredients/Allergens List" at bounding box center [739, 163] width 135 height 14
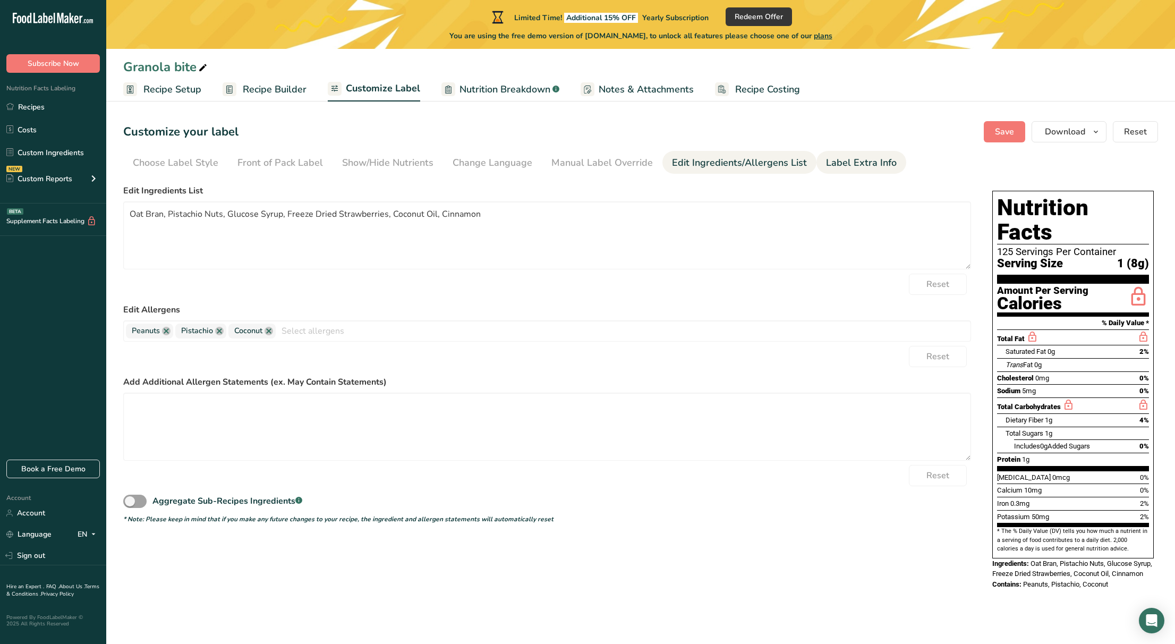
click at [855, 163] on div "Label Extra Info" at bounding box center [861, 163] width 71 height 14
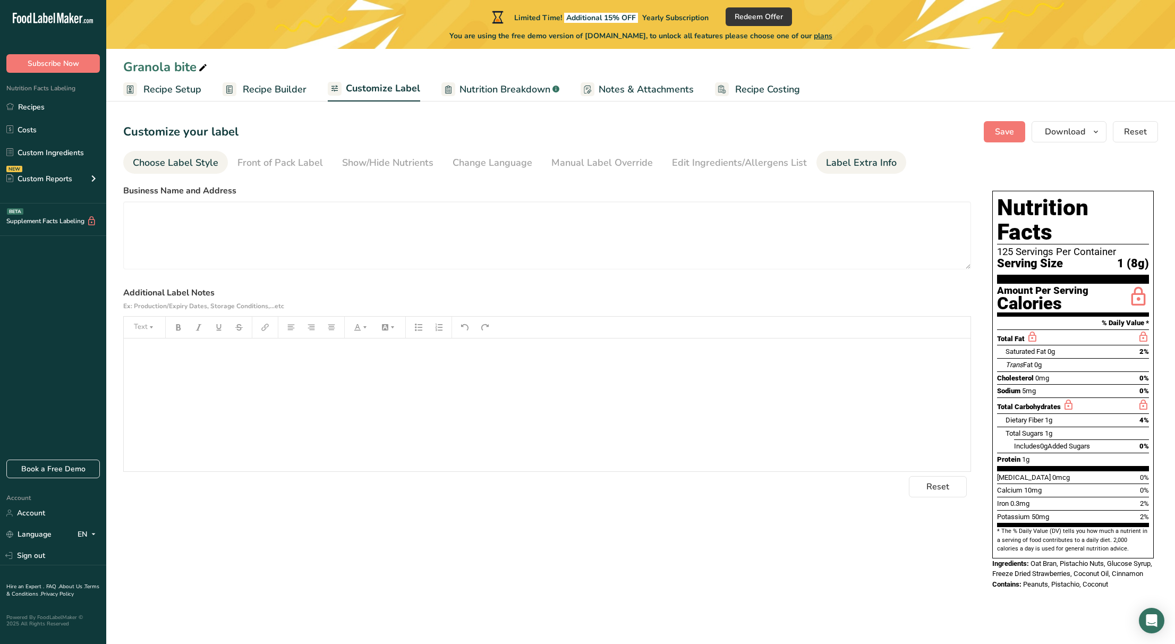
click at [186, 166] on div "Choose Label Style" at bounding box center [176, 163] width 86 height 14
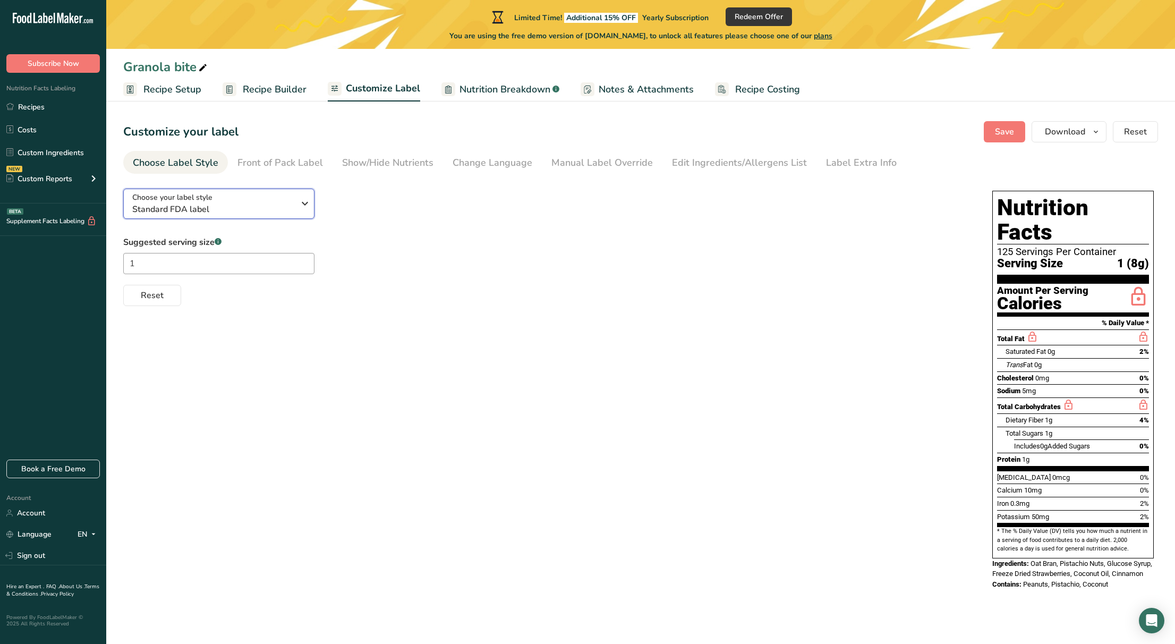
click at [305, 204] on icon "button" at bounding box center [305, 203] width 13 height 19
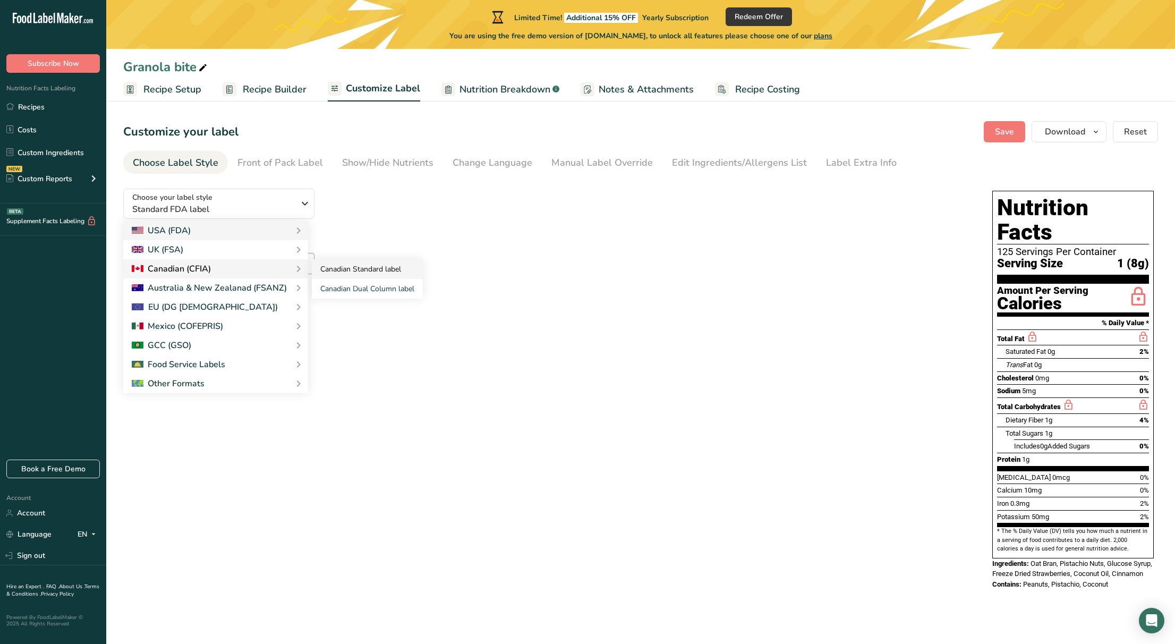
click at [397, 269] on link "Canadian Standard label" at bounding box center [367, 269] width 111 height 20
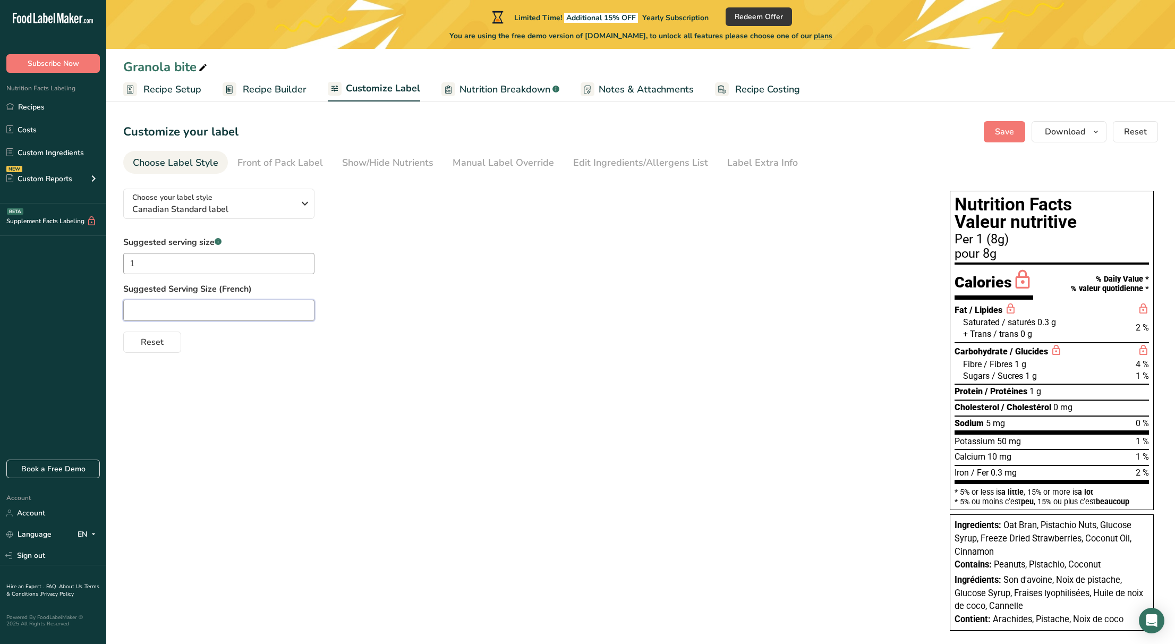
click at [218, 313] on input "text" at bounding box center [218, 310] width 191 height 21
type input "1"
click at [423, 441] on div "Choose your label style Canadian Standard label USA (FDA) Standard FDA label Ta…" at bounding box center [640, 410] width 1035 height 461
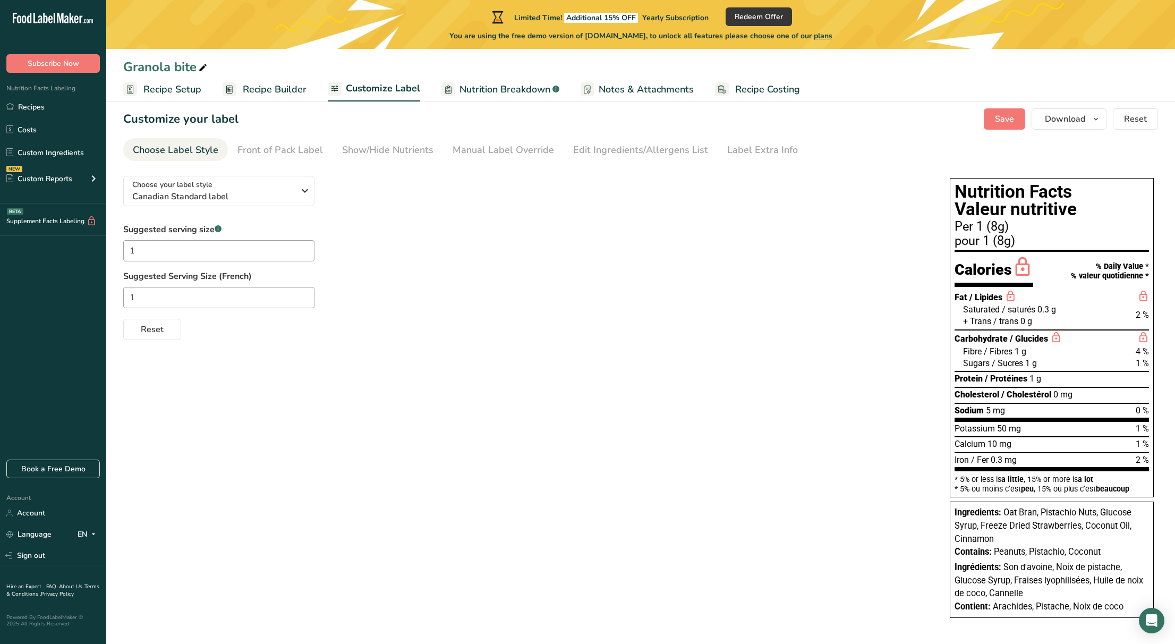
scroll to position [14, 0]
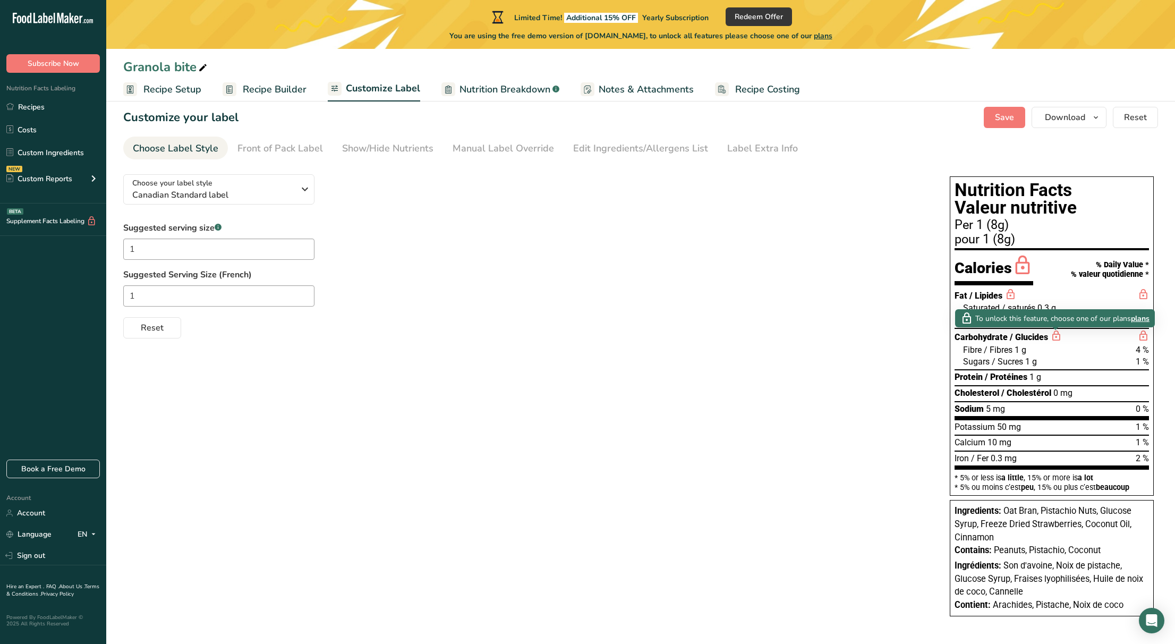
click at [1138, 320] on span "plans" at bounding box center [1140, 318] width 19 height 11
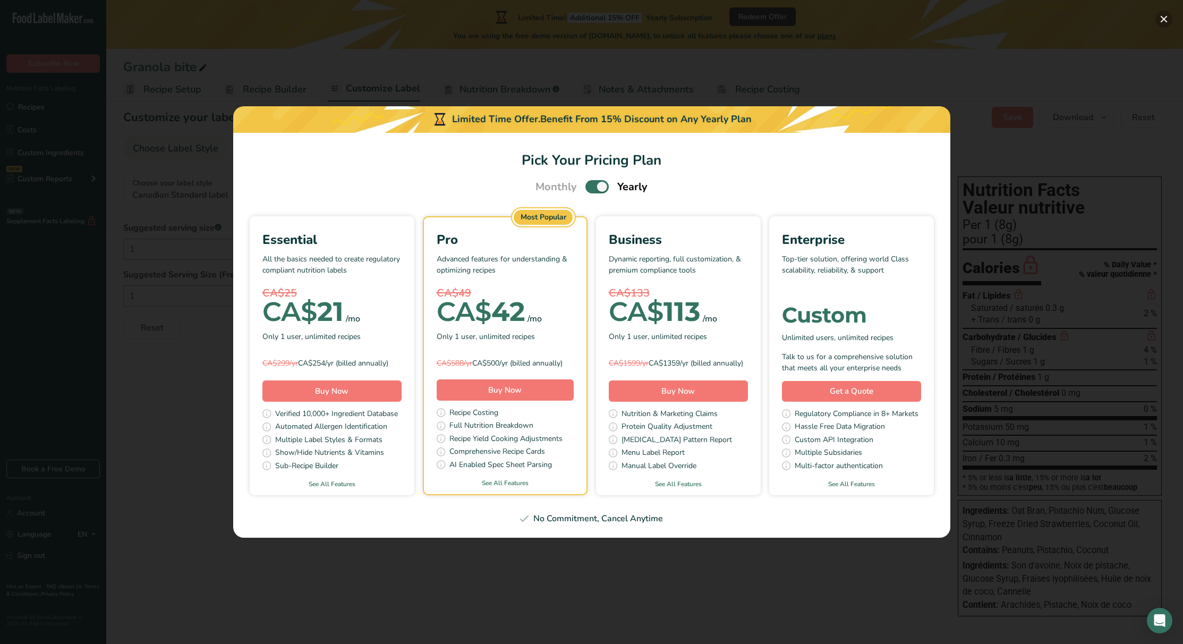
click at [1170, 21] on button "Pick Your Pricing Plan Modal" at bounding box center [1163, 19] width 17 height 17
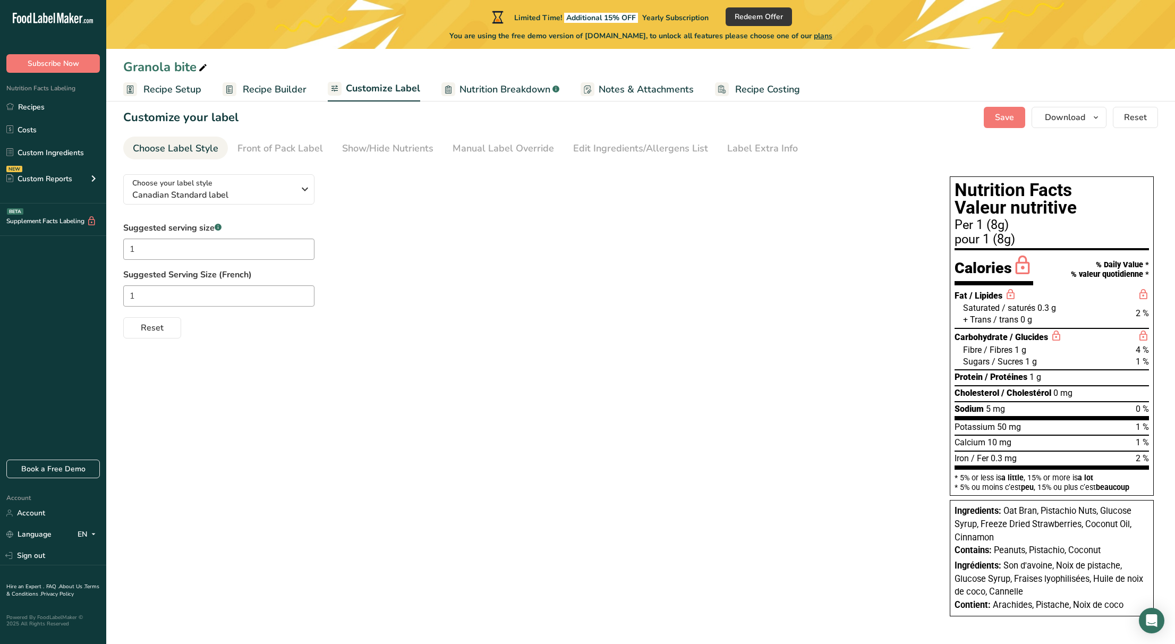
click at [286, 89] on span "Recipe Builder" at bounding box center [275, 89] width 64 height 14
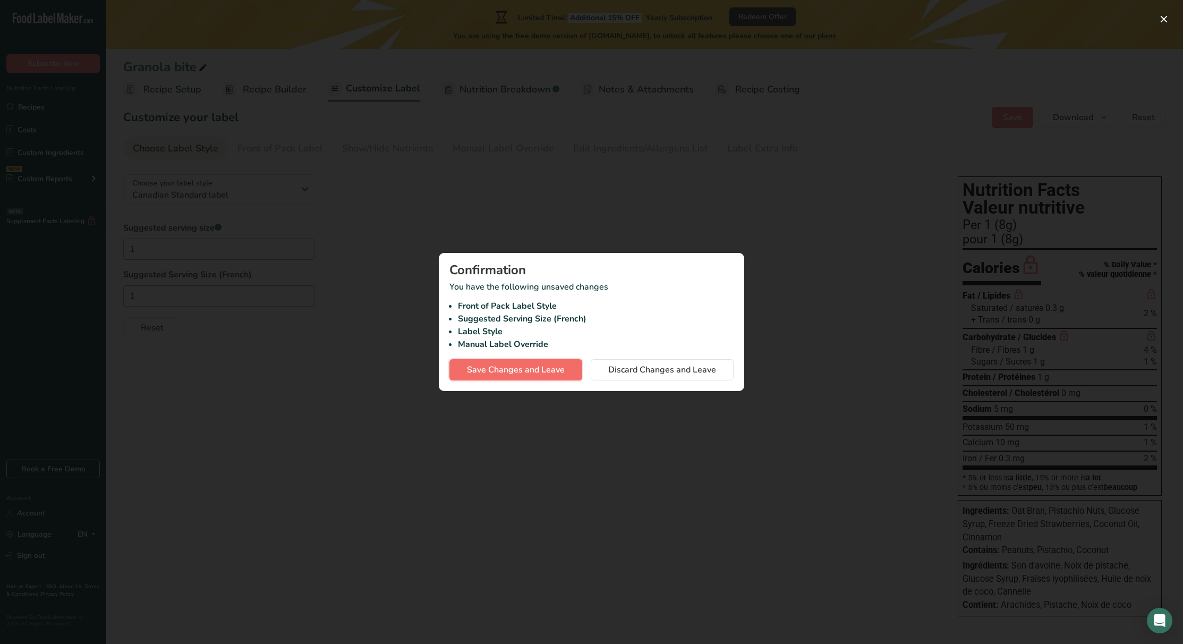
click at [538, 372] on span "Save Changes and Leave" at bounding box center [516, 369] width 98 height 13
